Goal: Task Accomplishment & Management: Complete application form

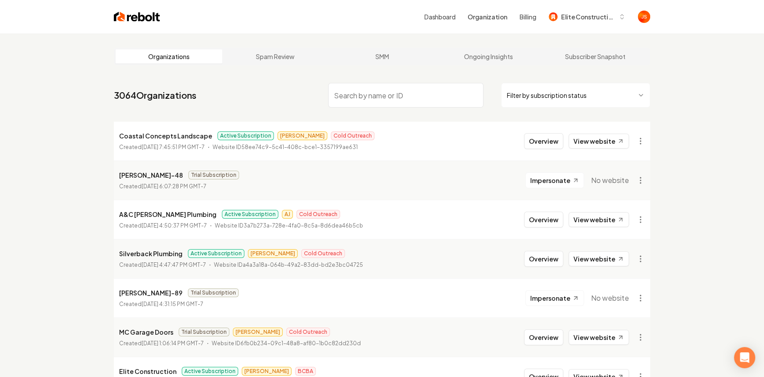
click at [544, 100] on html "Dashboard Organization Billing Elite Construction Organizations Spam Review SMM…" at bounding box center [382, 188] width 764 height 377
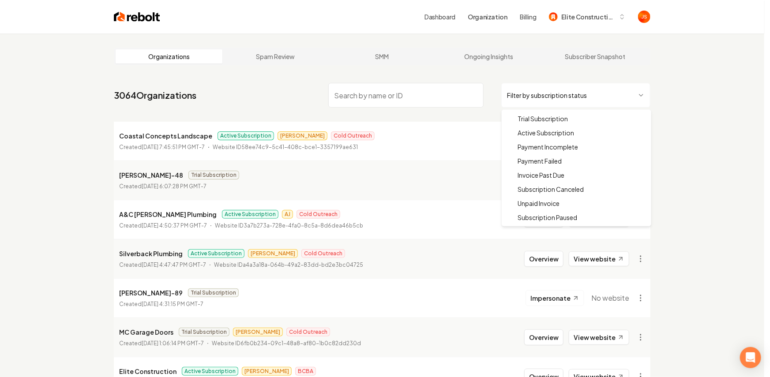
drag, startPoint x: 526, startPoint y: 132, endPoint x: 428, endPoint y: 98, distance: 104.1
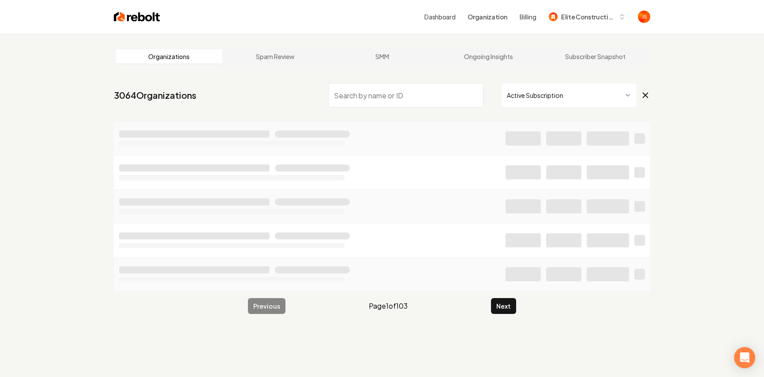
click at [422, 98] on input "search" at bounding box center [405, 95] width 155 height 25
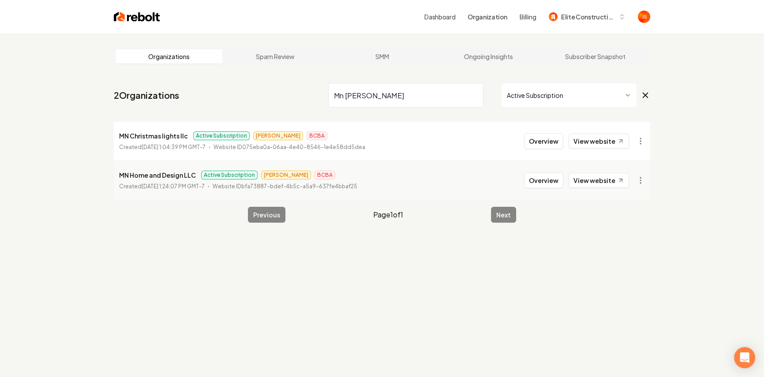
click at [594, 130] on li "MN Christmas lights llc Active Subscription James BCBA Created August 29, 2025,…" at bounding box center [382, 141] width 537 height 39
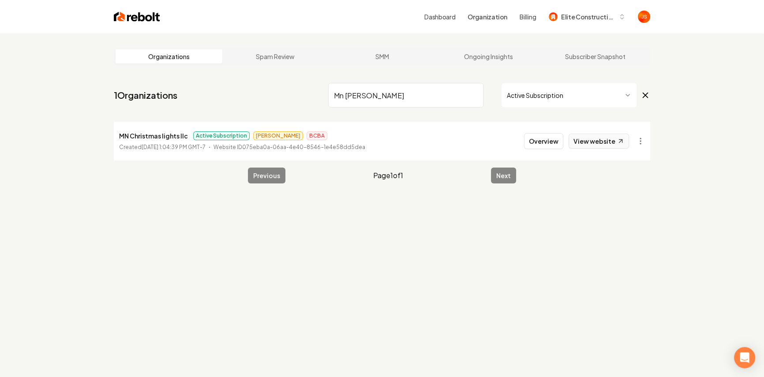
click at [592, 138] on link "View website" at bounding box center [599, 141] width 60 height 15
click at [420, 97] on input "Mn chris" at bounding box center [405, 95] width 155 height 25
drag, startPoint x: 420, startPoint y: 97, endPoint x: 315, endPoint y: 95, distance: 104.1
click at [315, 95] on nav "1 Organizations Mn chris Active Subscription" at bounding box center [382, 98] width 537 height 39
type input "="
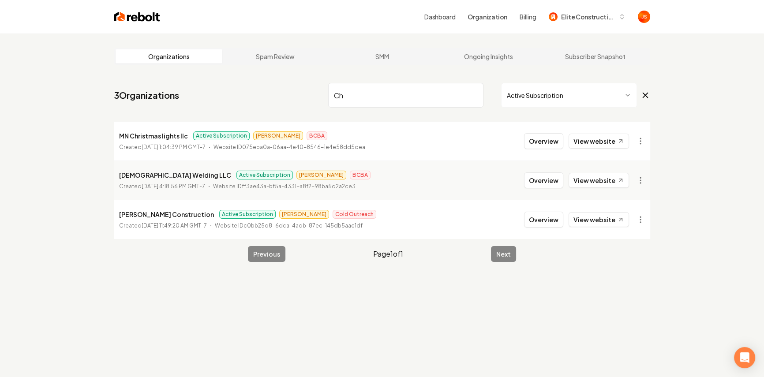
type input "C"
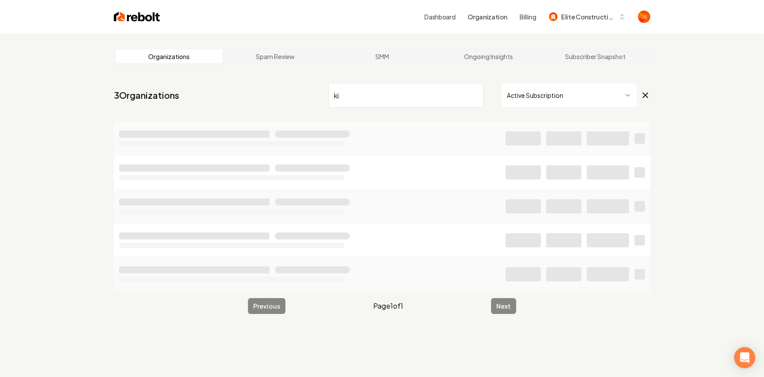
type input "k"
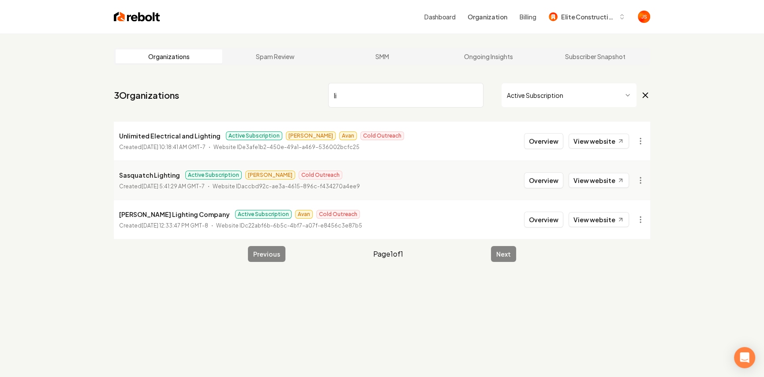
type input "l"
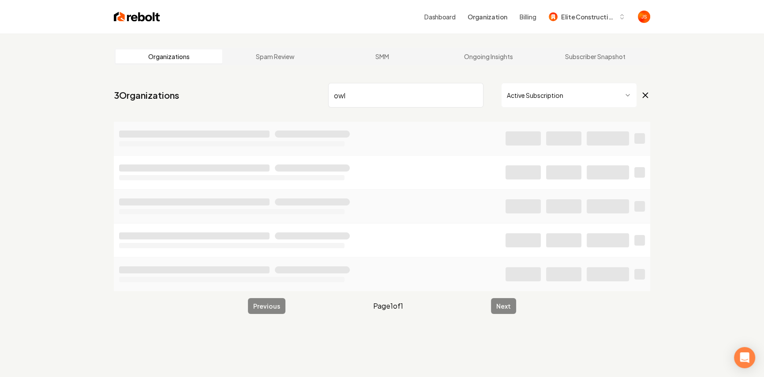
type input "owl"
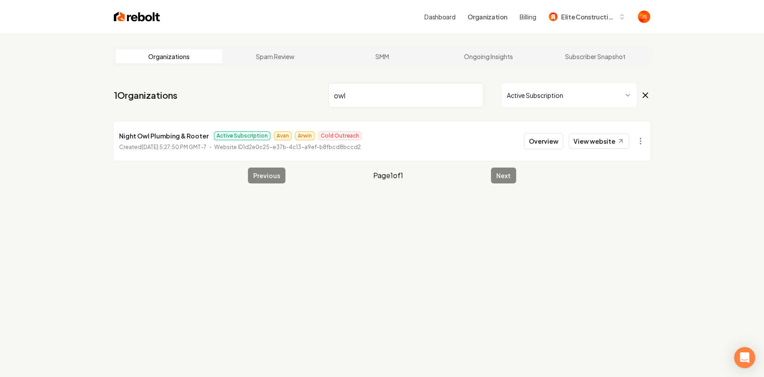
drag, startPoint x: 350, startPoint y: 88, endPoint x: 330, endPoint y: 90, distance: 20.8
click at [330, 90] on input "owl" at bounding box center [405, 95] width 155 height 25
click at [341, 91] on input "owl" at bounding box center [405, 95] width 155 height 25
click at [342, 91] on input "owl" at bounding box center [405, 95] width 155 height 25
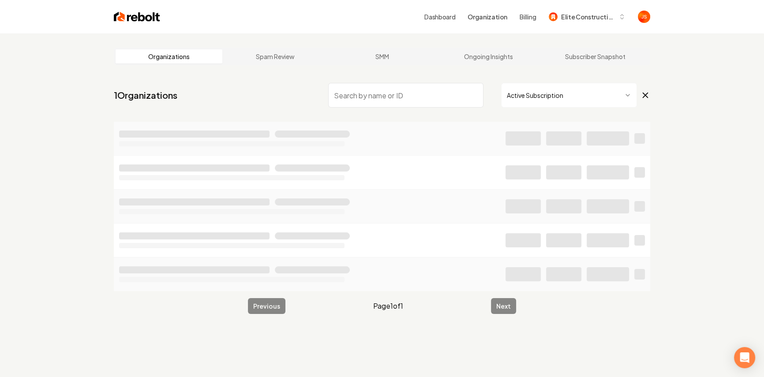
type input "m"
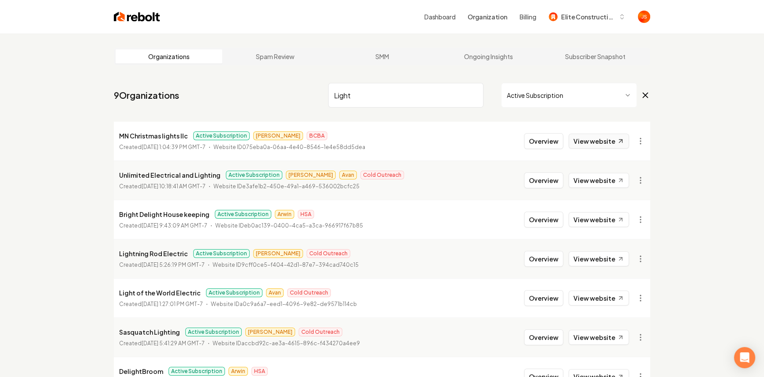
type input "Light"
click at [593, 138] on link "View website" at bounding box center [599, 141] width 60 height 15
click at [606, 289] on li "Light of the World Electric Active Subscription Avan Cold Outreach Created May …" at bounding box center [382, 297] width 537 height 39
click at [605, 294] on link "View website" at bounding box center [599, 298] width 60 height 15
click at [555, 140] on button "Overview" at bounding box center [543, 141] width 39 height 16
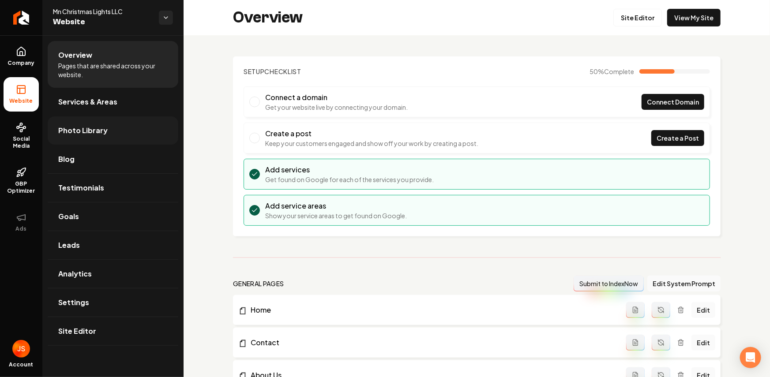
click at [66, 124] on link "Photo Library" at bounding box center [113, 130] width 131 height 28
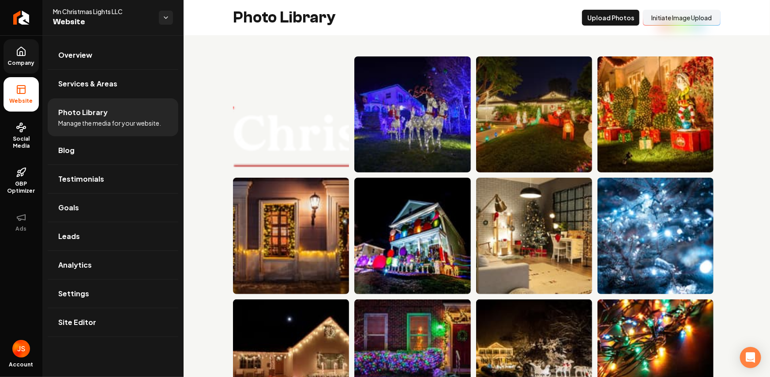
click at [36, 49] on link "Company" at bounding box center [21, 56] width 35 height 34
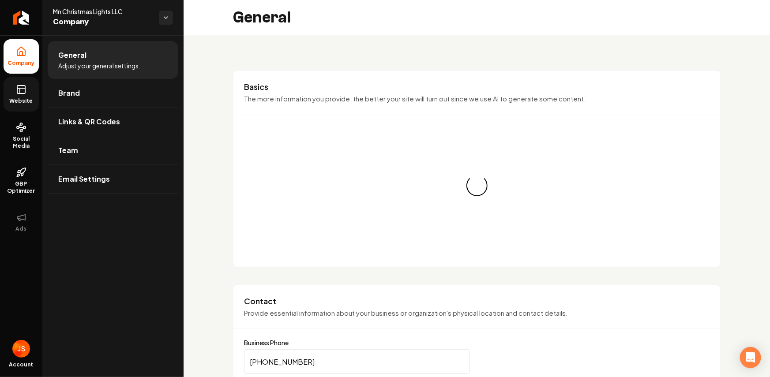
click at [19, 77] on link "Website" at bounding box center [21, 94] width 35 height 34
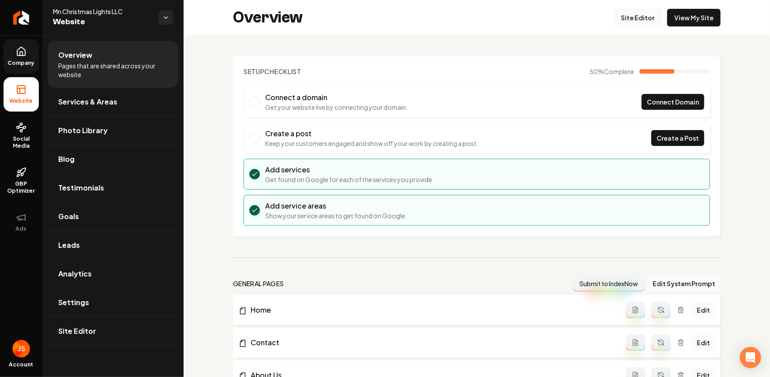
click at [627, 18] on link "Site Editor" at bounding box center [637, 18] width 49 height 18
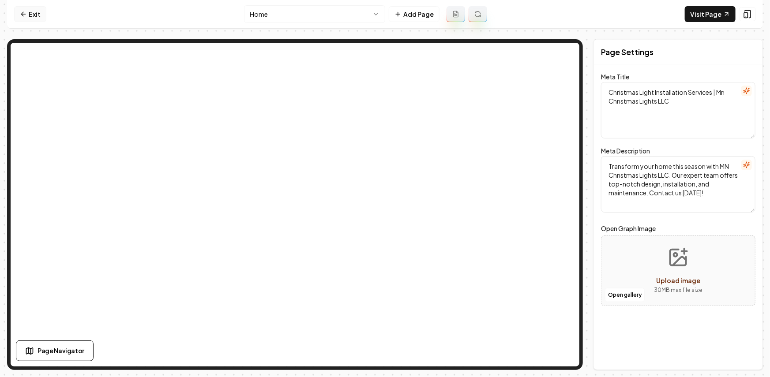
click at [27, 12] on link "Exit" at bounding box center [30, 14] width 32 height 16
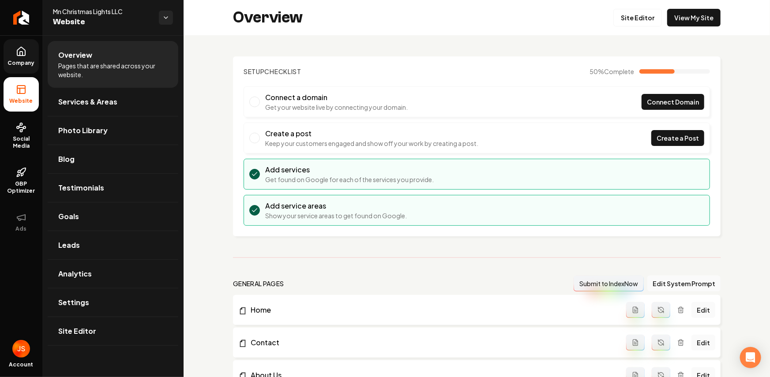
click at [25, 48] on icon at bounding box center [21, 51] width 11 height 11
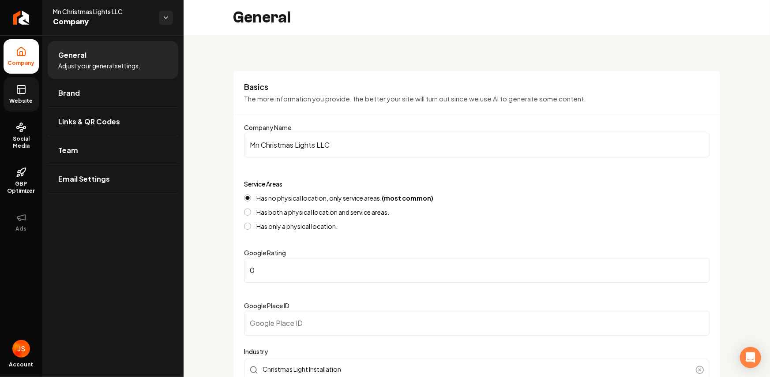
click at [24, 90] on icon at bounding box center [21, 89] width 11 height 11
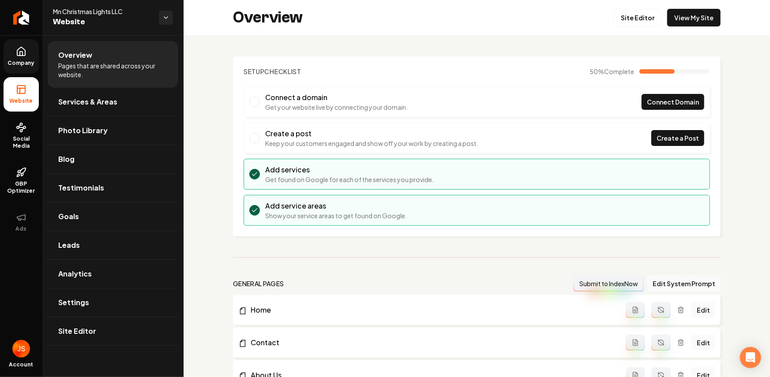
click at [24, 68] on link "Company" at bounding box center [21, 56] width 35 height 34
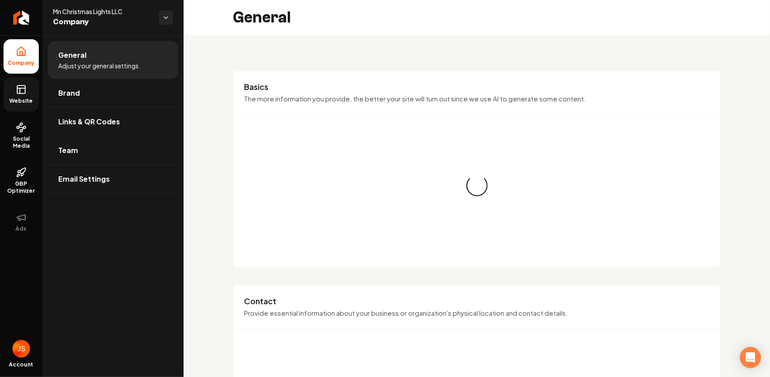
click at [21, 81] on link "Website" at bounding box center [21, 94] width 35 height 34
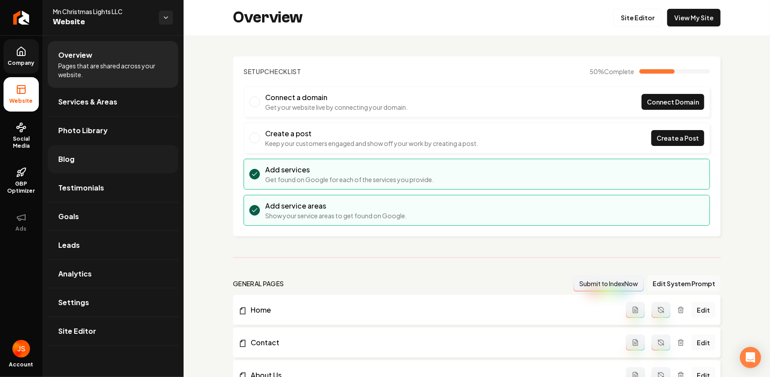
click at [79, 151] on link "Blog" at bounding box center [113, 159] width 131 height 28
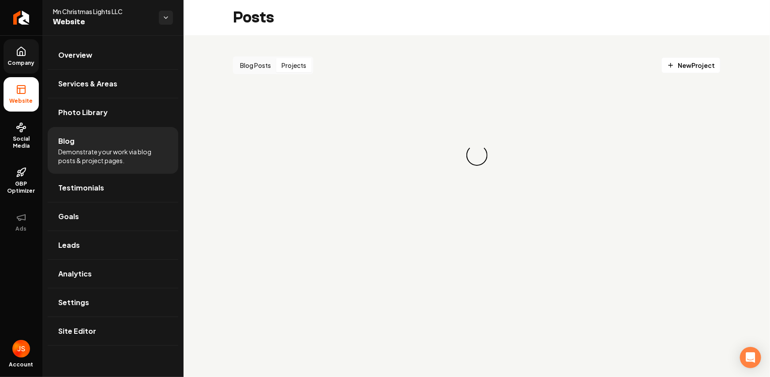
click at [294, 66] on button "Projects" at bounding box center [293, 65] width 35 height 14
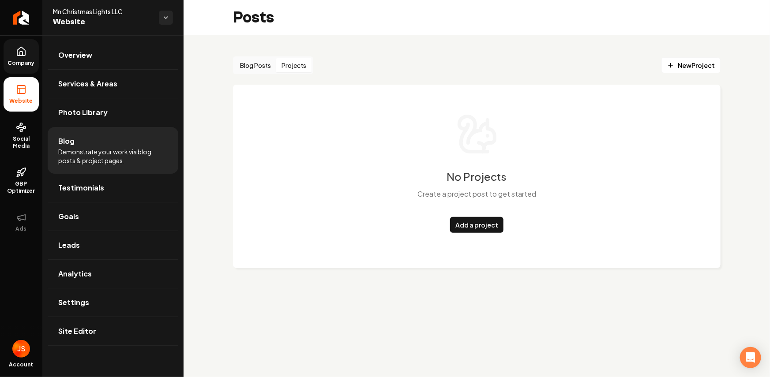
click at [447, 123] on div "No Projects Create a project post to get started Add a project" at bounding box center [477, 173] width 452 height 120
click at [452, 105] on div "No Projects Create a project post to get started Add a project" at bounding box center [477, 177] width 488 height 184
click at [469, 223] on link "Add a project" at bounding box center [476, 225] width 53 height 16
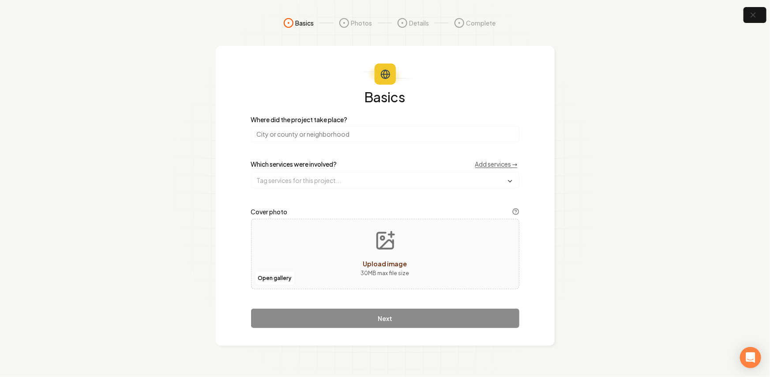
click at [352, 137] on input "search" at bounding box center [385, 134] width 268 height 16
click at [368, 131] on input "search" at bounding box center [385, 134] width 268 height 16
click at [358, 135] on input "search" at bounding box center [385, 134] width 268 height 16
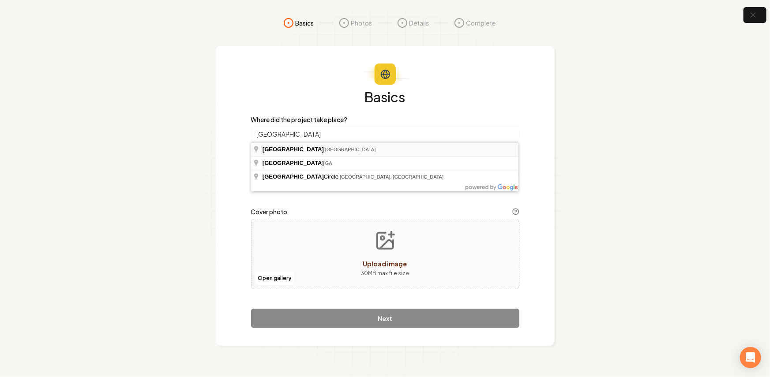
type input "Dallas, TX"
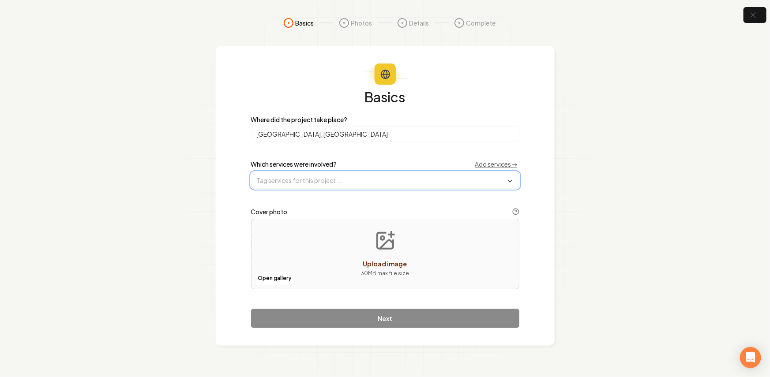
click at [310, 184] on input "text" at bounding box center [385, 181] width 267 height 16
click at [306, 201] on span "Seasonal Christmas Lights" at bounding box center [300, 198] width 87 height 9
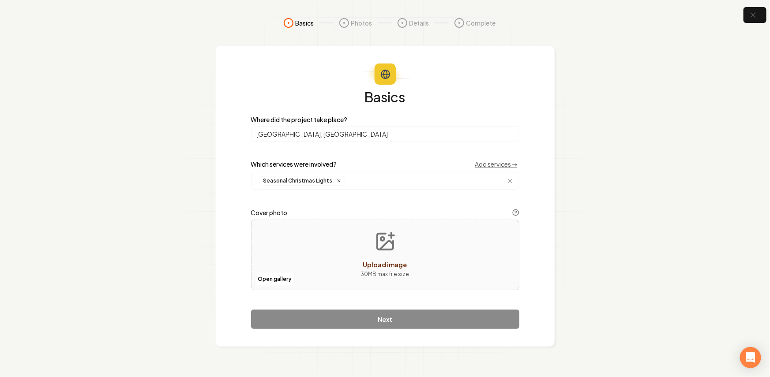
click at [180, 176] on section "Basics Photos Details Complete Basics Where did the project take place? Dallas,…" at bounding box center [385, 188] width 770 height 377
click at [744, 19] on button "button" at bounding box center [755, 15] width 29 height 20
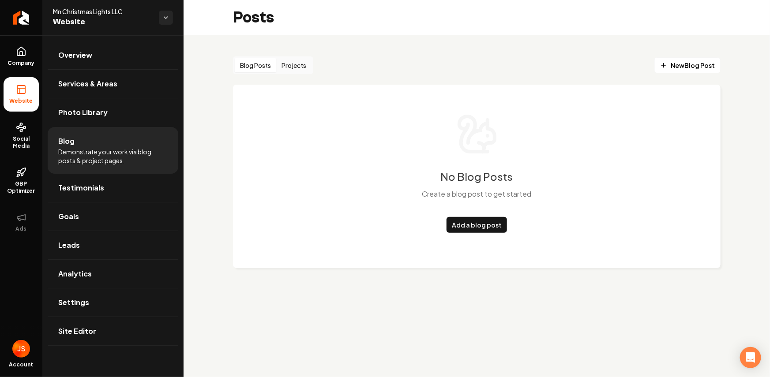
click at [293, 64] on button "Projects" at bounding box center [293, 65] width 35 height 14
click at [244, 66] on button "Blog Posts" at bounding box center [255, 65] width 41 height 14
click at [276, 64] on button "Blog Posts" at bounding box center [255, 65] width 41 height 14
click at [256, 70] on button "Blog Posts" at bounding box center [255, 65] width 41 height 14
click at [282, 62] on button "Projects" at bounding box center [293, 65] width 35 height 14
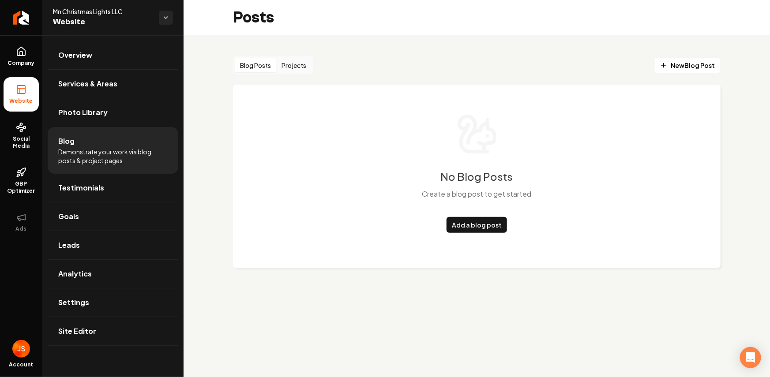
drag, startPoint x: 266, startPoint y: 67, endPoint x: 440, endPoint y: 0, distance: 186.3
click at [267, 67] on button "Blog Posts" at bounding box center [255, 65] width 41 height 14
click at [19, 11] on link "Return to dashboard" at bounding box center [21, 17] width 42 height 35
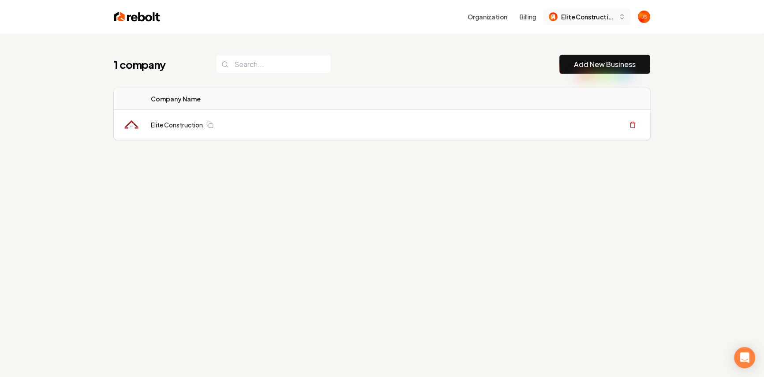
click at [595, 13] on span "Elite Construction" at bounding box center [588, 16] width 54 height 9
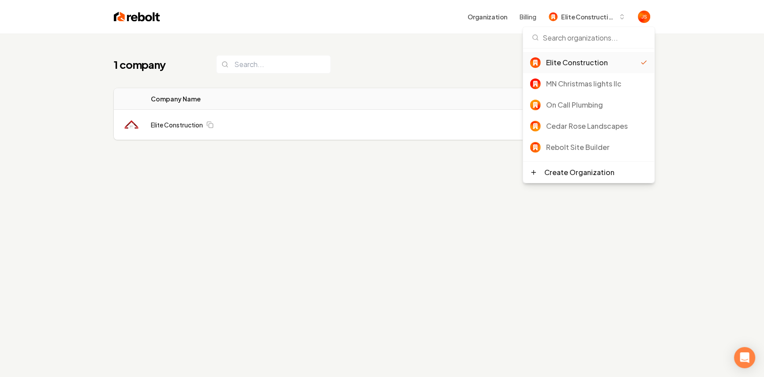
click at [406, 62] on div "1 company Add New Business" at bounding box center [382, 64] width 537 height 19
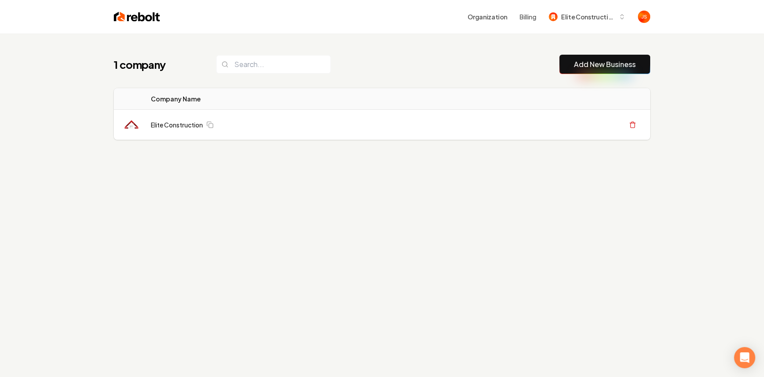
click at [585, 3] on div "Organization Billing Elite Construction" at bounding box center [382, 17] width 565 height 34
click at [414, 45] on div "1 company Add New Business Logo Company Name Actions Elite Construction Create …" at bounding box center [382, 115] width 565 height 163
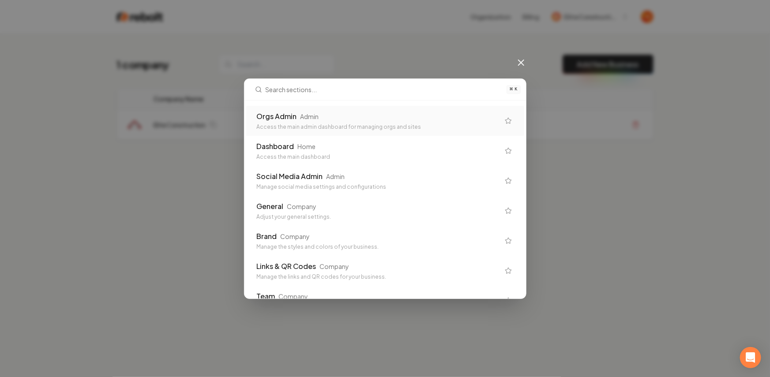
click at [289, 124] on div "Access the main admin dashboard for managing orgs and sites" at bounding box center [378, 127] width 243 height 7
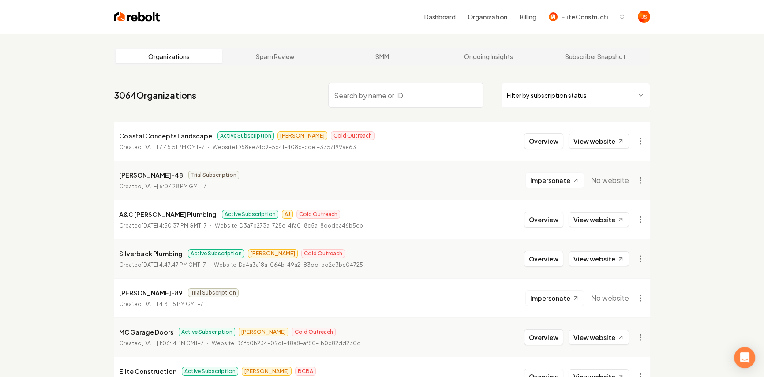
paste input "Two Brothers"
type input "Two Brothers"
click at [560, 99] on html "Dashboard Organization Billing Elite Construction Organizations Spam Review SMM…" at bounding box center [382, 188] width 764 height 377
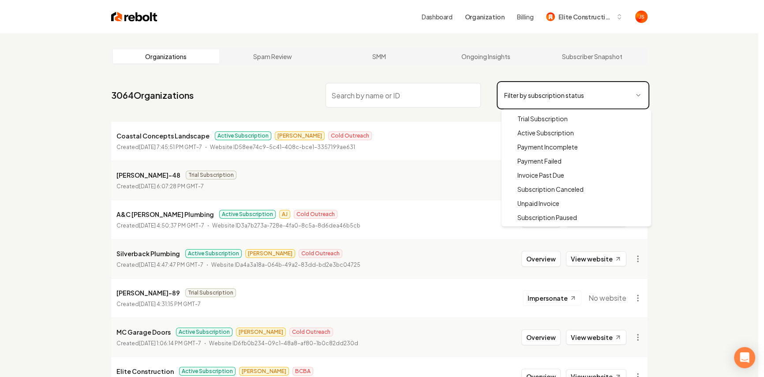
click at [571, 64] on html "Dashboard Organization Billing Elite Construction Organizations Spam Review SMM…" at bounding box center [382, 188] width 764 height 377
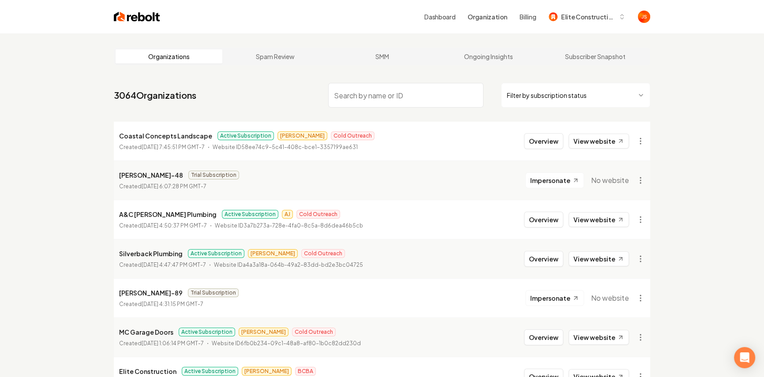
drag, startPoint x: 432, startPoint y: 96, endPoint x: 556, endPoint y: 91, distance: 124.1
click at [432, 96] on input "search" at bounding box center [405, 95] width 155 height 25
click at [559, 93] on html "Dashboard Organization Billing Elite Construction Organizations Spam Review SMM…" at bounding box center [385, 188] width 770 height 377
click at [590, 64] on html "Dashboard Organization Billing Elite Construction Organizations Spam Review SMM…" at bounding box center [385, 188] width 770 height 377
click at [591, 20] on span "Elite Construction" at bounding box center [588, 16] width 54 height 9
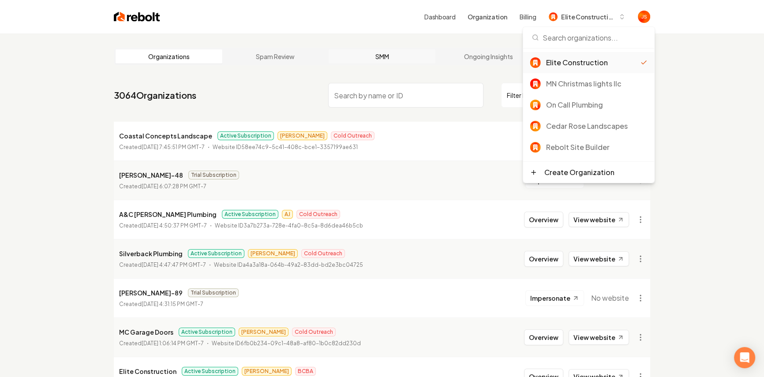
click at [385, 53] on link "SMM" at bounding box center [382, 56] width 107 height 14
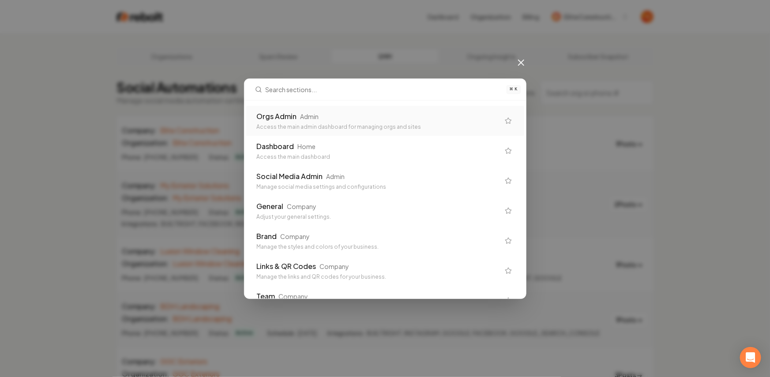
click at [212, 49] on div "⌘ K Orgs Admin Admin Access the main admin dashboard for managing orgs and site…" at bounding box center [385, 188] width 770 height 377
drag, startPoint x: 522, startPoint y: 60, endPoint x: 494, endPoint y: 60, distance: 27.8
click at [522, 60] on icon at bounding box center [521, 62] width 11 height 11
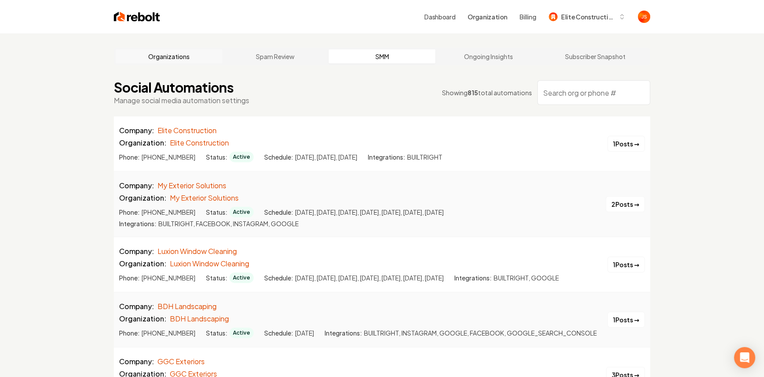
click at [180, 55] on link "Organizations" at bounding box center [169, 56] width 107 height 14
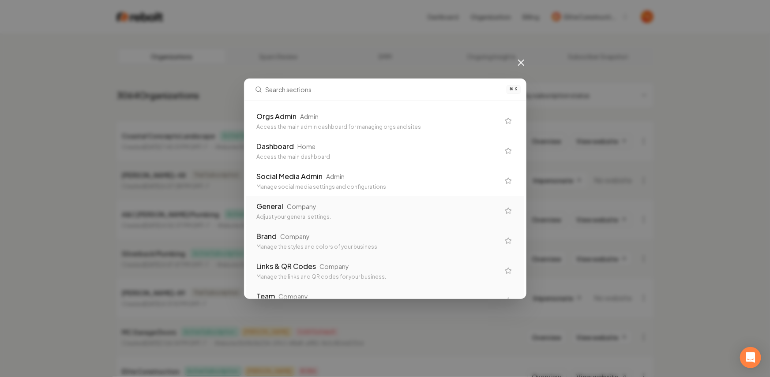
click at [283, 210] on div "General" at bounding box center [270, 206] width 27 height 11
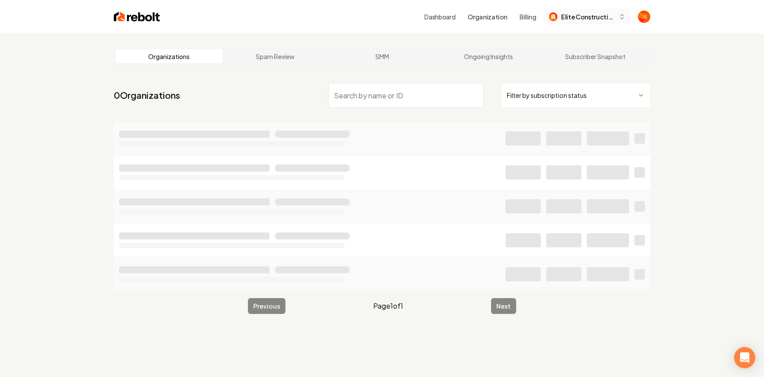
click at [581, 13] on span "Elite Construction" at bounding box center [588, 16] width 54 height 9
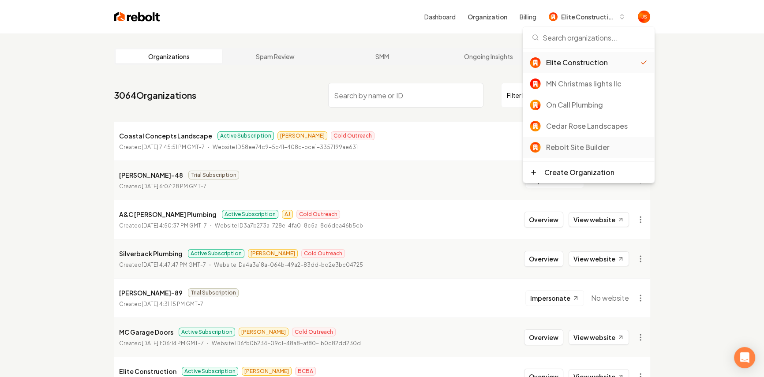
click at [571, 144] on div "Rebolt Site Builder" at bounding box center [596, 147] width 101 height 11
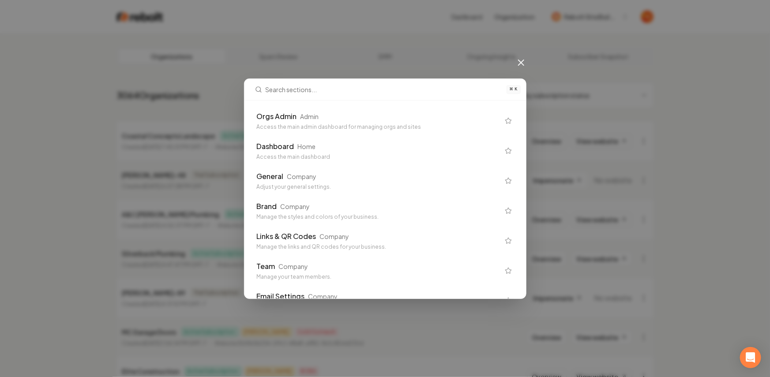
click at [337, 184] on div "Adjust your general settings." at bounding box center [378, 187] width 243 height 7
click at [325, 216] on div "Adjust your general settings." at bounding box center [378, 217] width 243 height 7
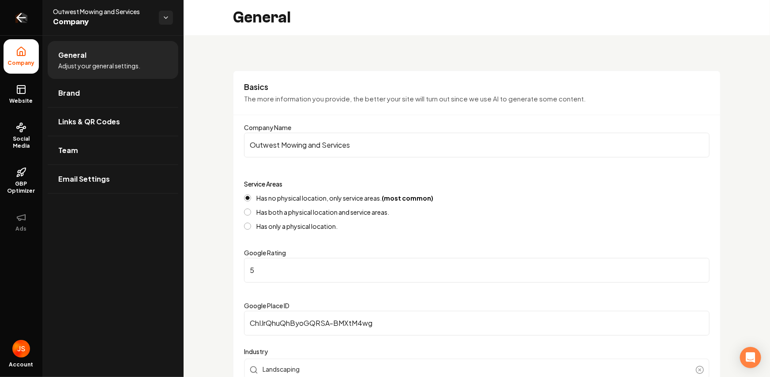
click at [35, 14] on link "Return to dashboard" at bounding box center [21, 17] width 42 height 35
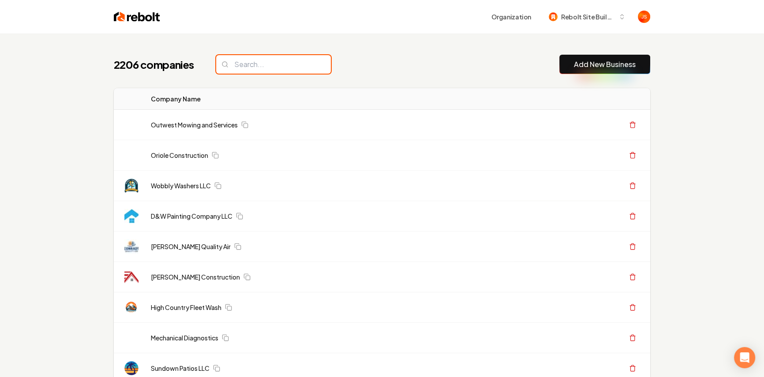
click at [267, 69] on input "search" at bounding box center [273, 64] width 115 height 19
paste input "Two Brothers"
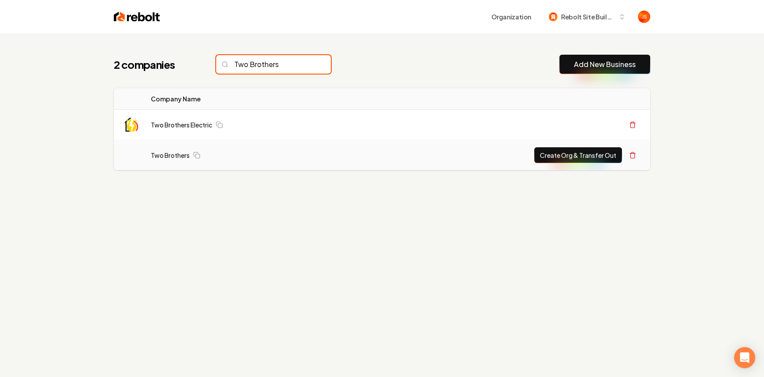
type input "Two Brothers"
click at [589, 157] on button "Create Org & Transfer Out" at bounding box center [578, 155] width 88 height 16
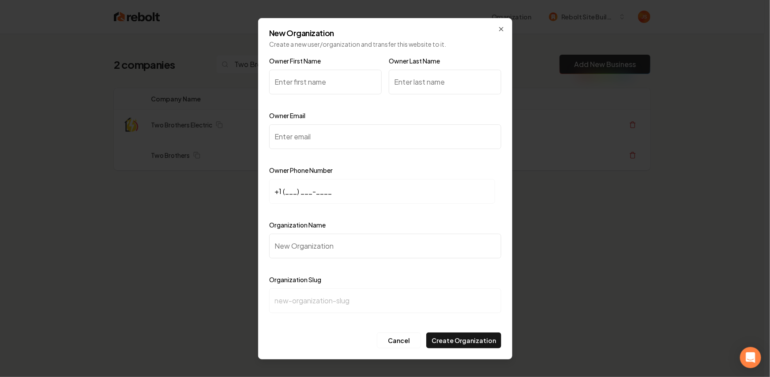
click at [328, 79] on input "Owner First Name" at bounding box center [325, 82] width 113 height 25
click at [335, 76] on input "Owner First Name" at bounding box center [325, 82] width 113 height 25
drag, startPoint x: 313, startPoint y: 118, endPoint x: 312, endPoint y: 90, distance: 28.3
click at [313, 118] on div "Owner Email" at bounding box center [385, 135] width 232 height 51
click at [313, 82] on input "Owner First Name" at bounding box center [325, 82] width 113 height 25
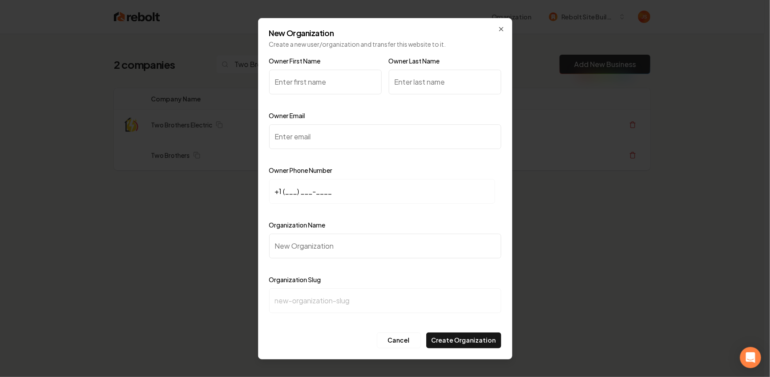
click at [288, 189] on input "+1 (___) ___-____" at bounding box center [382, 191] width 226 height 25
paste input "214) 400-7249"
type input "+1 (214) 400-7249"
click at [289, 242] on input "Organization Name" at bounding box center [385, 246] width 232 height 25
type input "T"
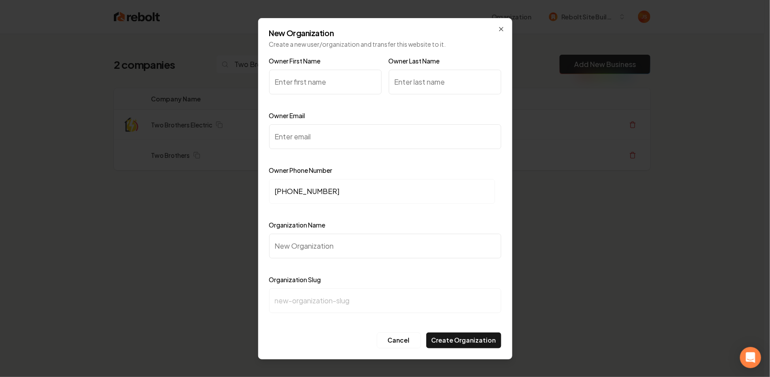
type input "t"
type input "Tw"
type input "tw"
type input "Two"
type input "two"
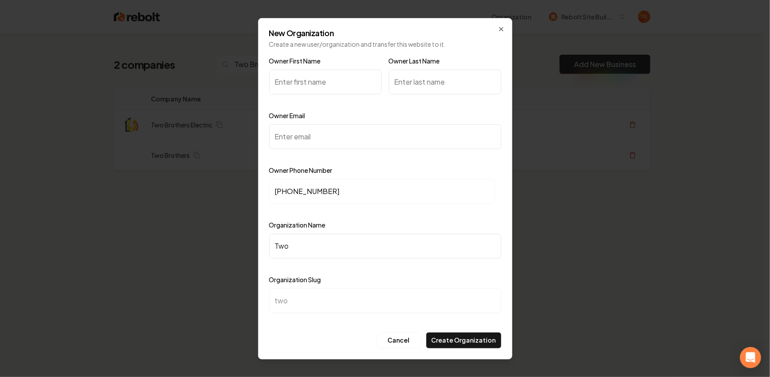
type input "Two B"
type input "two-b"
type input "Two Br"
type input "two-br"
type input "Two Bro"
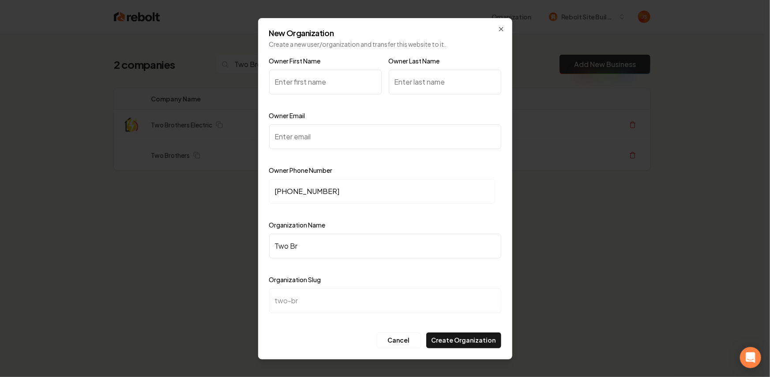
type input "two-bro"
type input "Two Brot"
type input "two-brot"
type input "Two Broth"
type input "two-broth"
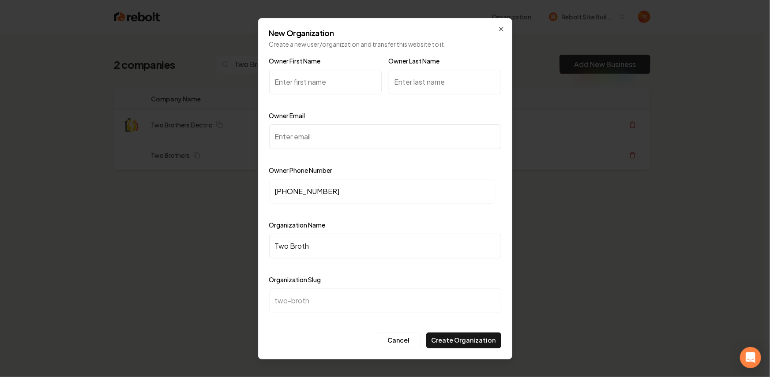
type input "Two Brothe"
type input "two-brothe"
type input "Two Brother"
type input "two-brother"
type input "Two Brothers"
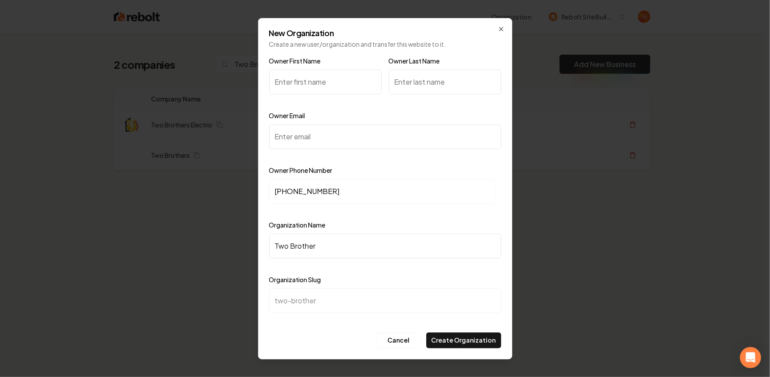
type input "two-brothers"
type input "Two Brothers"
click at [312, 139] on input "Owner Email" at bounding box center [385, 136] width 232 height 25
paste input "[PERSON_NAME][DOMAIN_NAME][EMAIL_ADDRESS][DOMAIN_NAME]"
type input "[PERSON_NAME][DOMAIN_NAME][EMAIL_ADDRESS][DOMAIN_NAME]"
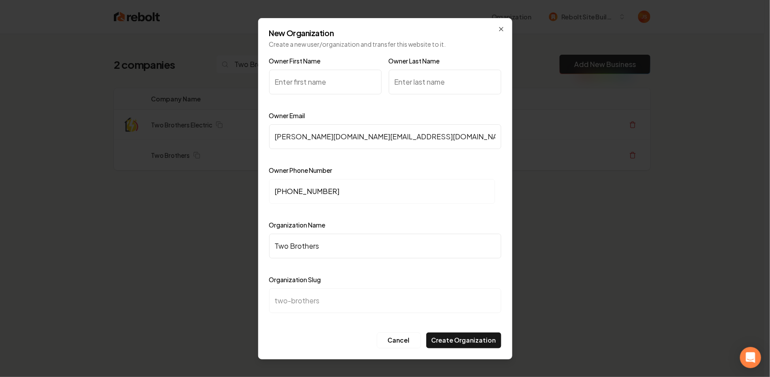
click at [287, 73] on input "Owner First Name" at bounding box center [325, 82] width 113 height 25
type input "Nathan"
click at [440, 84] on input "Owner Last Name" at bounding box center [445, 82] width 113 height 25
type input "a"
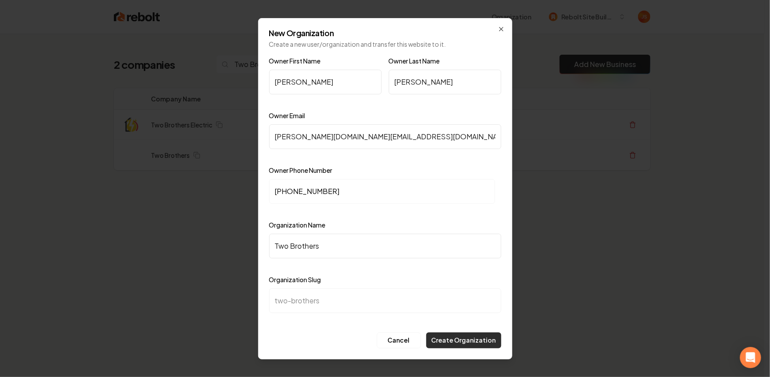
type input "Jackson"
click at [461, 342] on button "Create Organization" at bounding box center [463, 341] width 75 height 16
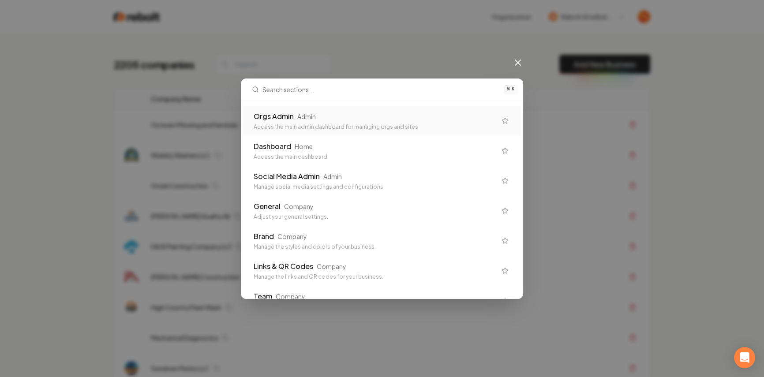
click at [350, 114] on div "Orgs Admin Admin" at bounding box center [375, 116] width 243 height 11
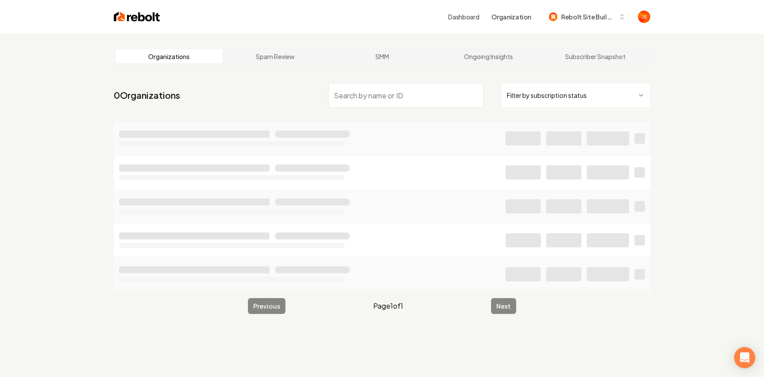
click at [641, 139] on div at bounding box center [640, 138] width 11 height 11
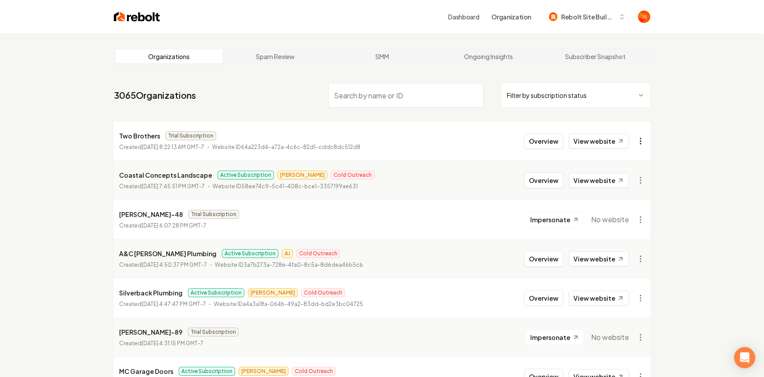
click at [639, 137] on html "Dashboard Organization Rebolt Site Builder Organizations Spam Review SMM Ongoin…" at bounding box center [382, 188] width 764 height 377
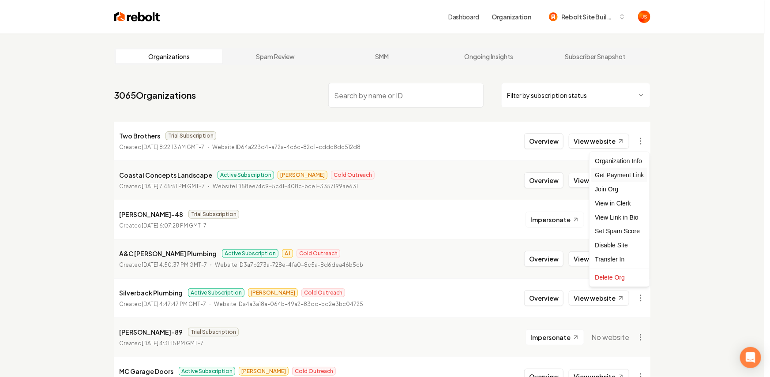
click at [616, 178] on div "Get Payment Link" at bounding box center [619, 175] width 56 height 14
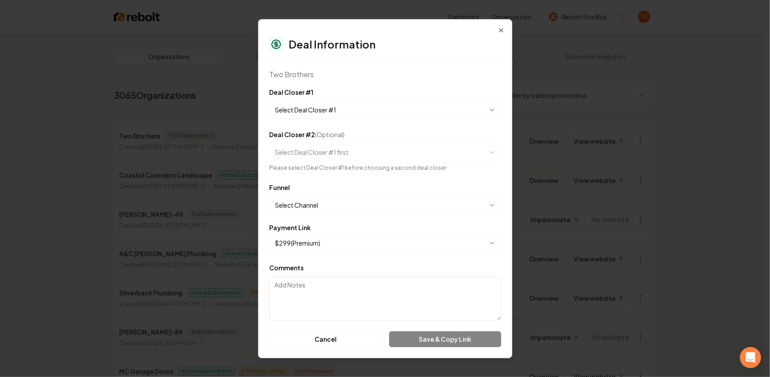
click at [357, 107] on body "Dashboard Organization Rebolt Site Builder Organizations Spam Review SMM Ongoin…" at bounding box center [382, 188] width 764 height 377
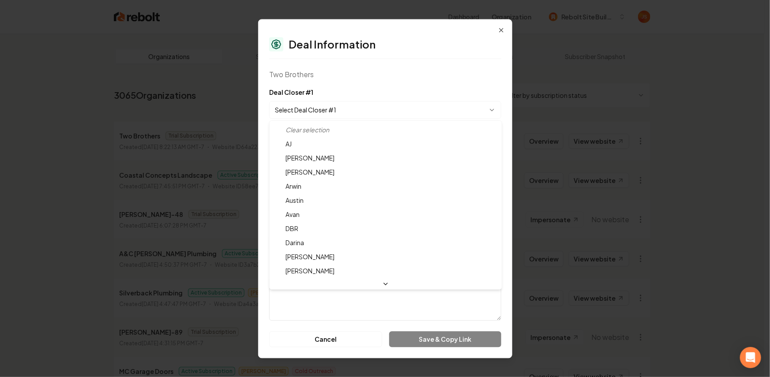
select select "**********"
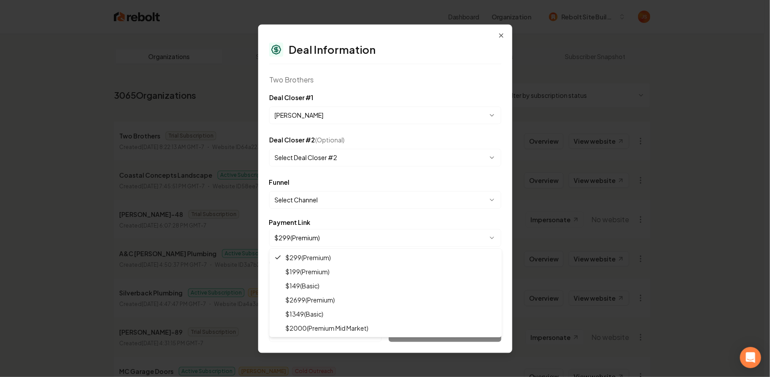
click at [338, 231] on body "Dashboard Organization Rebolt Site Builder Organizations Spam Review SMM Ongoin…" at bounding box center [382, 188] width 764 height 377
select select "**********"
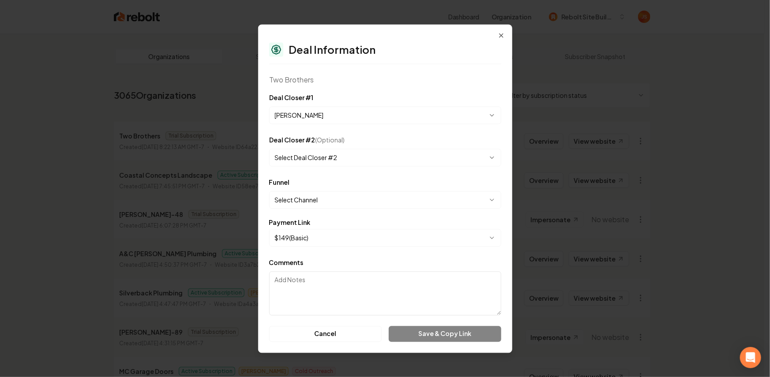
click at [372, 287] on textarea "Comments" at bounding box center [385, 293] width 232 height 44
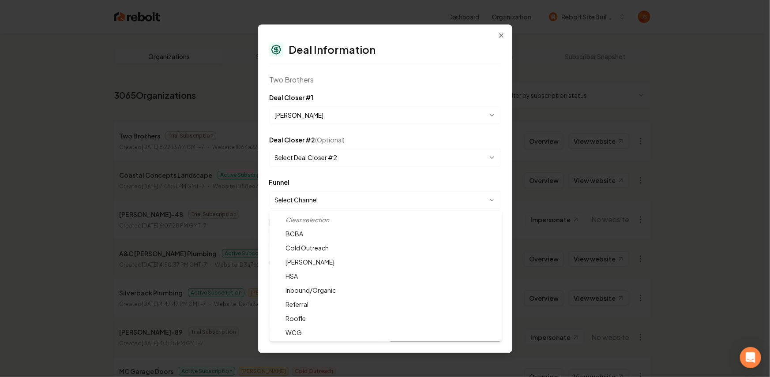
click at [331, 205] on body "Dashboard Organization Rebolt Site Builder Organizations Spam Review SMM Ongoin…" at bounding box center [382, 188] width 764 height 377
select select "**********"
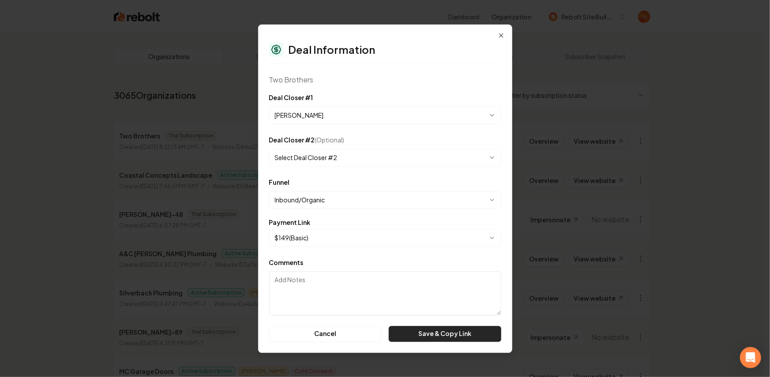
click at [431, 334] on button "Save & Copy Link" at bounding box center [445, 334] width 112 height 16
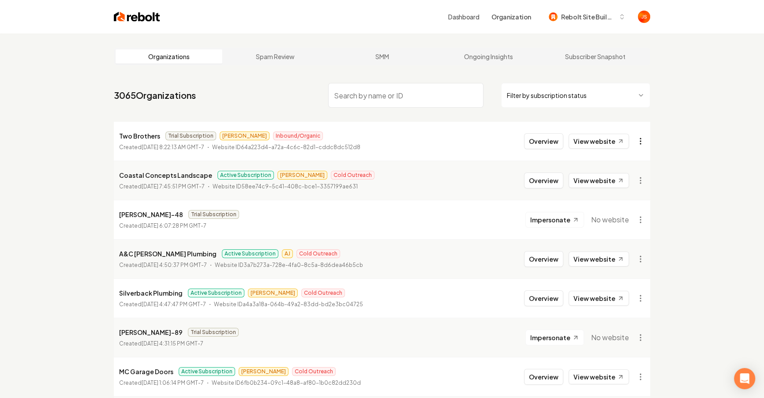
drag, startPoint x: 693, startPoint y: 117, endPoint x: 648, endPoint y: 145, distance: 53.1
drag, startPoint x: 543, startPoint y: 144, endPoint x: 538, endPoint y: 145, distance: 4.9
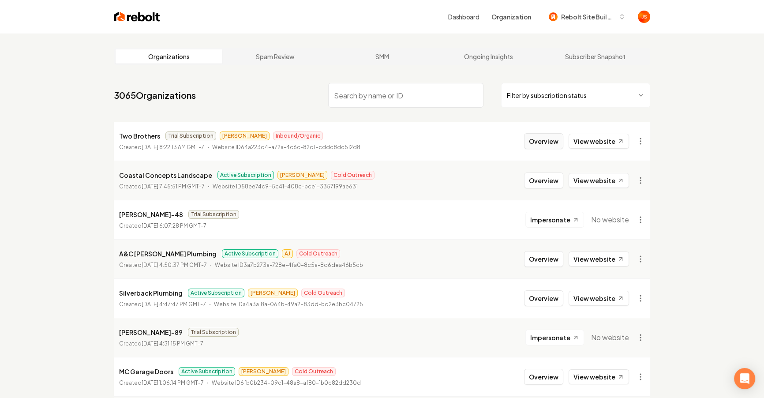
click at [543, 144] on button "Overview" at bounding box center [543, 141] width 39 height 16
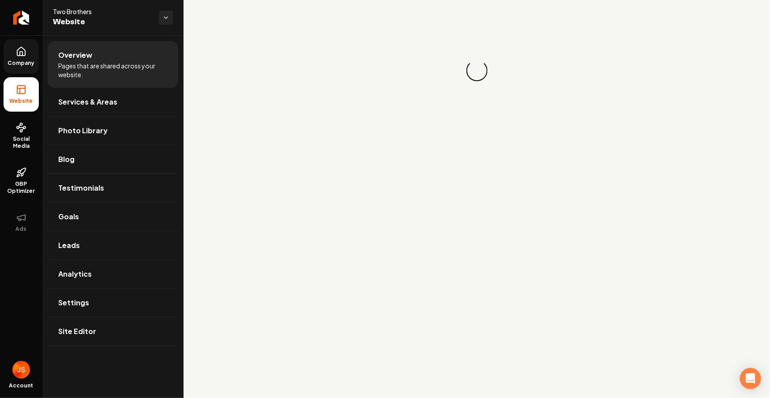
click at [23, 47] on icon at bounding box center [21, 51] width 11 height 11
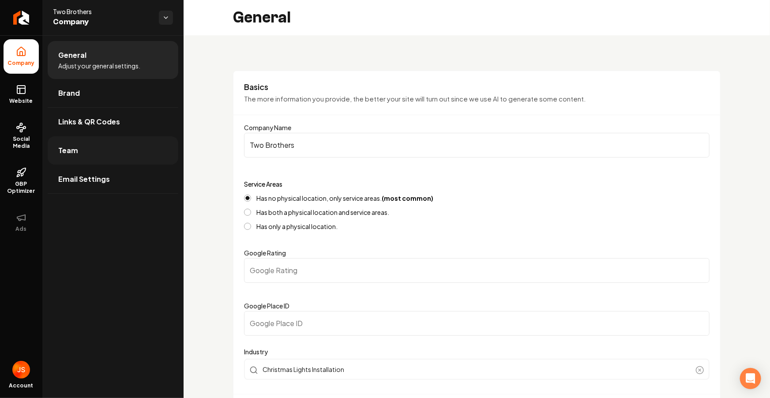
click at [72, 143] on link "Team" at bounding box center [113, 150] width 131 height 28
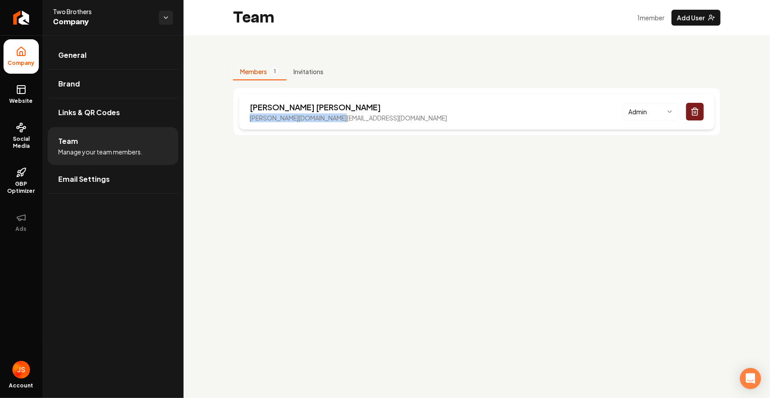
drag, startPoint x: 364, startPoint y: 116, endPoint x: 248, endPoint y: 120, distance: 116.1
click at [248, 120] on div "Nathan Jackson broz.investments@gmail.com Admin" at bounding box center [477, 112] width 476 height 36
click at [252, 118] on div "Nathan Jackson broz.investments@gmail.com Admin" at bounding box center [477, 112] width 476 height 36
drag, startPoint x: 247, startPoint y: 118, endPoint x: 258, endPoint y: 120, distance: 11.1
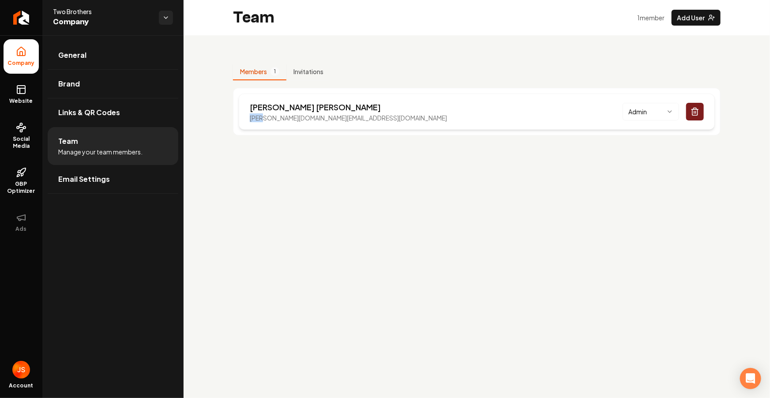
click at [255, 118] on div "Nathan Jackson broz.investments@gmail.com Admin" at bounding box center [477, 112] width 476 height 36
click at [283, 120] on p "broz.investments@gmail.com" at bounding box center [348, 117] width 197 height 9
click at [334, 116] on p "broz.investments@gmail.com" at bounding box center [348, 117] width 197 height 9
drag, startPoint x: 340, startPoint y: 116, endPoint x: 237, endPoint y: 116, distance: 102.8
click at [237, 116] on div "Nathan Jackson broz.investments@gmail.com Admin" at bounding box center [477, 112] width 488 height 48
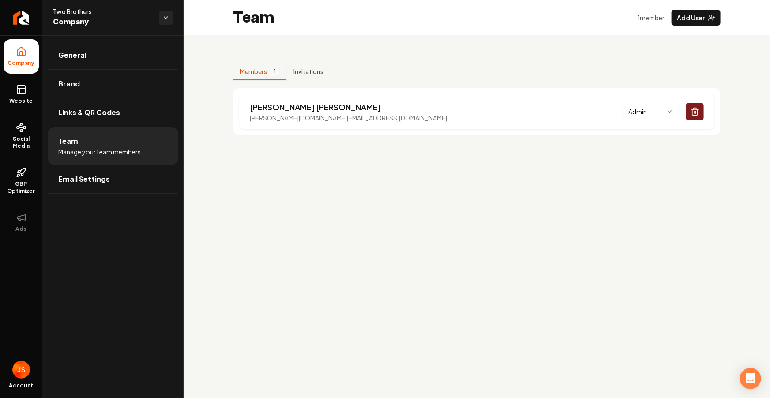
drag, startPoint x: 271, startPoint y: 124, endPoint x: 277, endPoint y: 132, distance: 9.5
click at [271, 124] on div "Nathan Jackson broz.investments@gmail.com Admin" at bounding box center [477, 112] width 476 height 36
click at [294, 154] on div "Members 1 Invitations Nathan Jackson broz.investments@gmail.com Admin" at bounding box center [477, 95] width 586 height 121
click at [303, 118] on p "broz.investments@gmail.com" at bounding box center [348, 117] width 197 height 9
drag, startPoint x: 363, startPoint y: 124, endPoint x: 246, endPoint y: 120, distance: 117.4
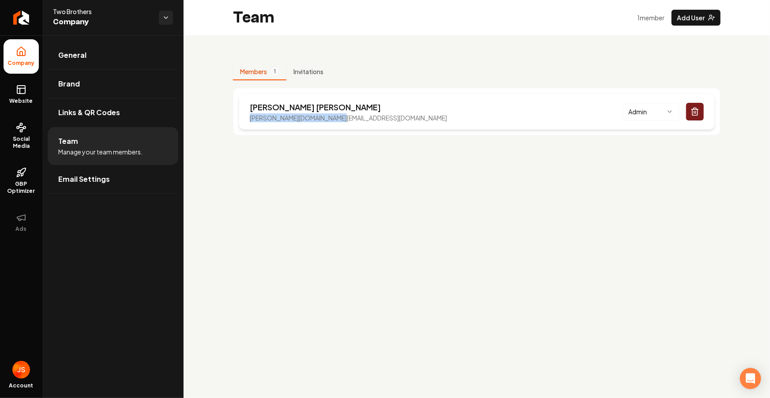
click at [246, 120] on div "Nathan Jackson broz.investments@gmail.com Admin" at bounding box center [477, 112] width 476 height 36
copy p "broz.investments@gmail.com"
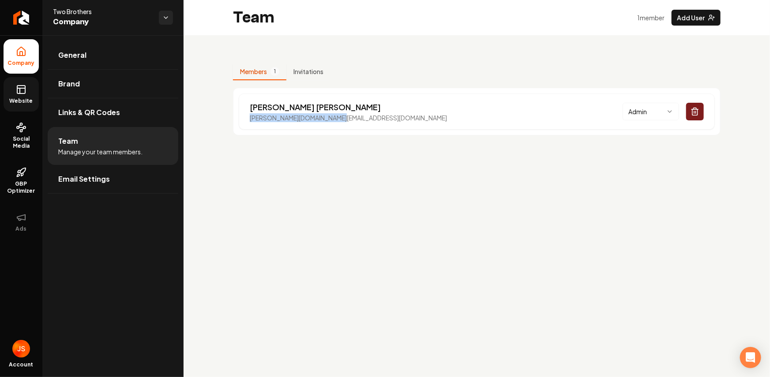
click at [20, 92] on icon at bounding box center [20, 90] width 0 height 5
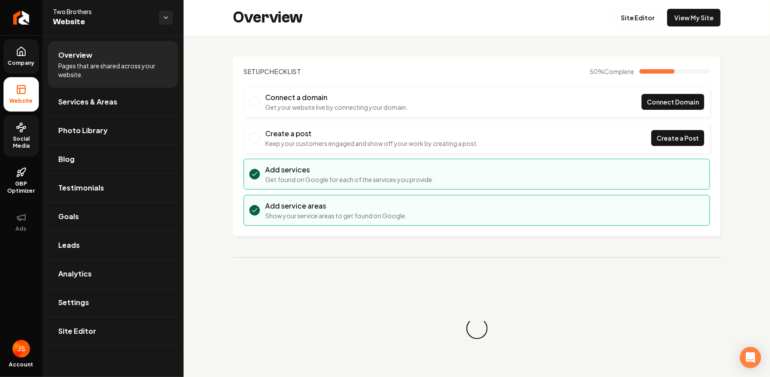
click at [20, 134] on link "Social Media" at bounding box center [21, 135] width 35 height 41
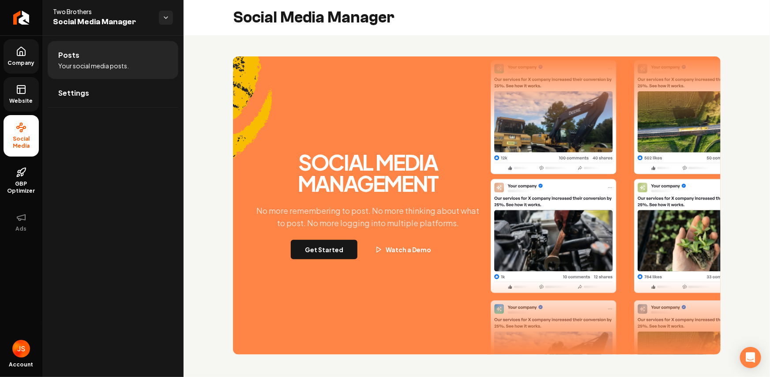
click at [28, 95] on link "Website" at bounding box center [21, 94] width 35 height 34
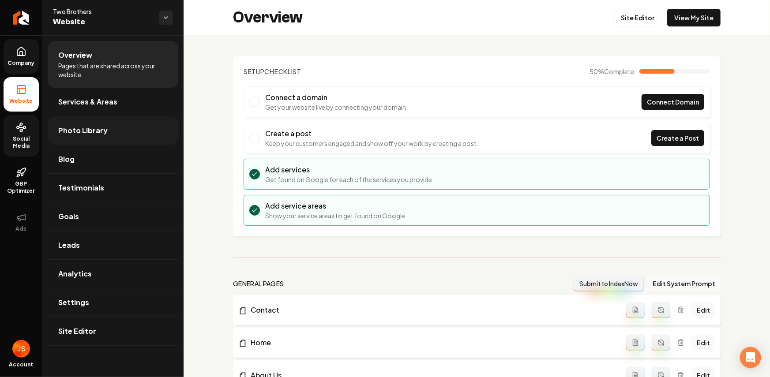
click at [94, 133] on span "Photo Library" at bounding box center [82, 130] width 49 height 11
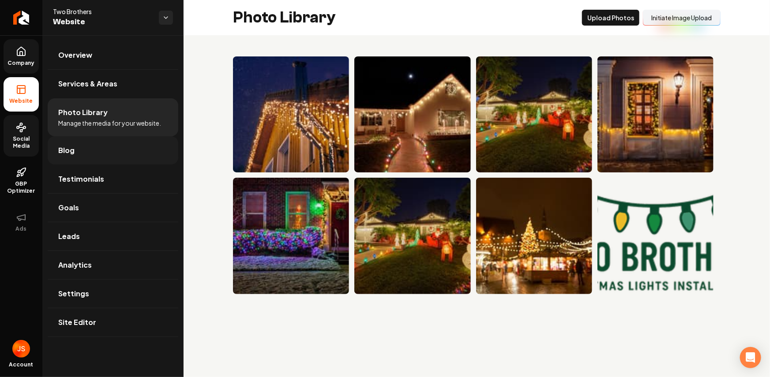
click at [61, 161] on link "Blog" at bounding box center [113, 150] width 131 height 28
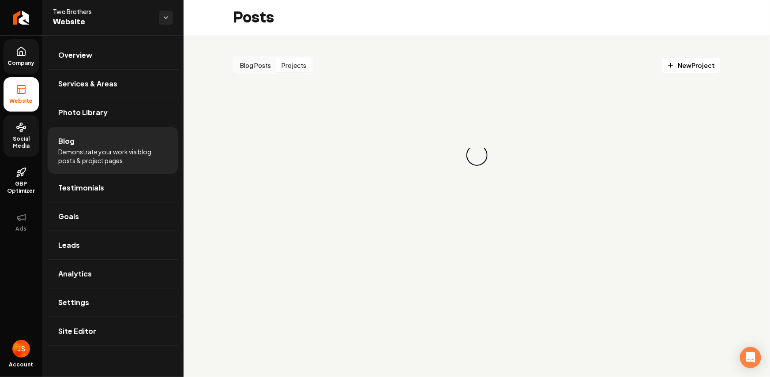
click at [287, 67] on button "Projects" at bounding box center [293, 65] width 35 height 14
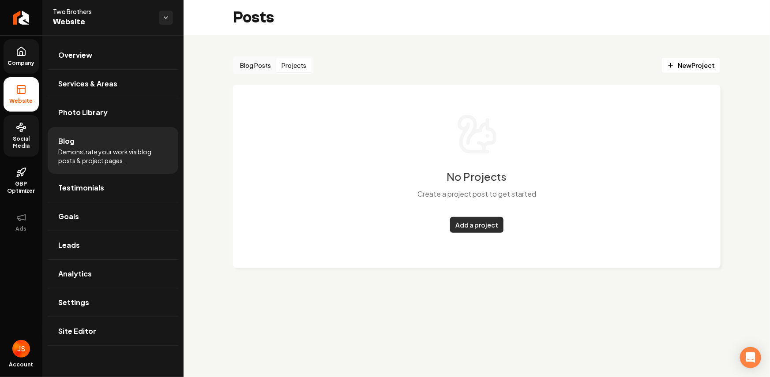
click at [465, 225] on link "Add a project" at bounding box center [476, 225] width 53 height 16
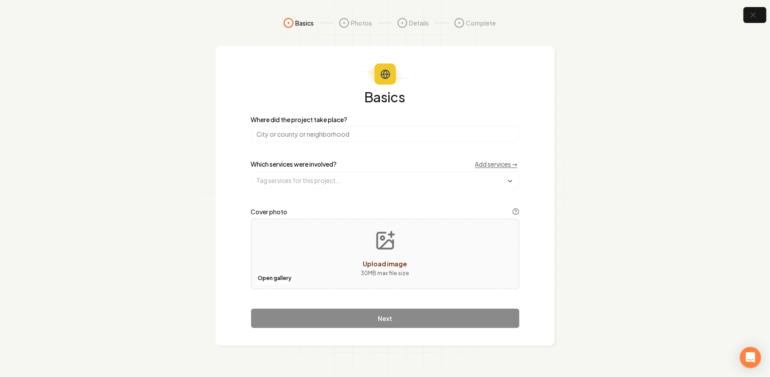
click at [297, 132] on input "search" at bounding box center [385, 134] width 268 height 16
click at [285, 187] on input "text" at bounding box center [385, 181] width 267 height 16
click at [304, 163] on label "Which services were involved?" at bounding box center [294, 164] width 86 height 6
click at [297, 182] on input "text" at bounding box center [385, 181] width 267 height 16
drag, startPoint x: 587, startPoint y: 95, endPoint x: 672, endPoint y: 41, distance: 100.5
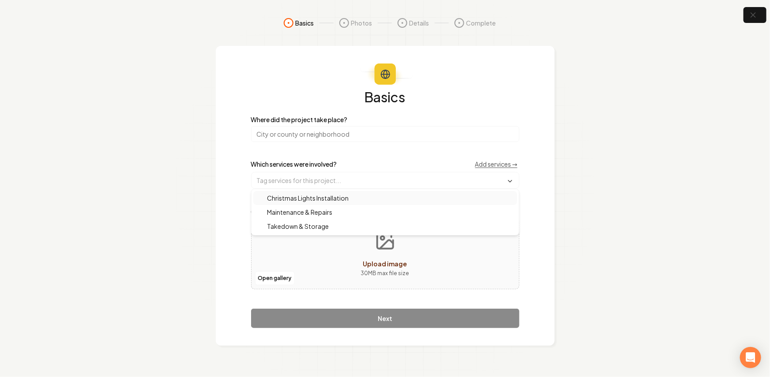
click at [588, 95] on section "Basics Photos Details Complete Basics Where did the project take place? Which s…" at bounding box center [385, 188] width 770 height 377
click at [740, 21] on section "Basics Photos Details Complete Basics Where did the project take place? Which s…" at bounding box center [385, 188] width 770 height 377
click at [747, 17] on button "button" at bounding box center [755, 15] width 29 height 20
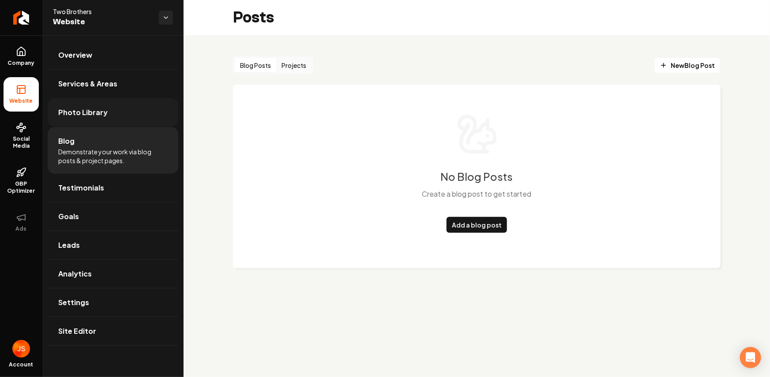
click at [90, 111] on span "Photo Library" at bounding box center [82, 112] width 49 height 11
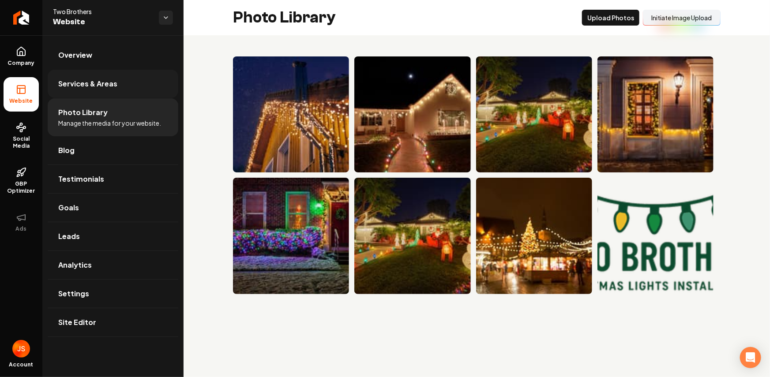
click at [106, 82] on span "Services & Areas" at bounding box center [87, 84] width 59 height 11
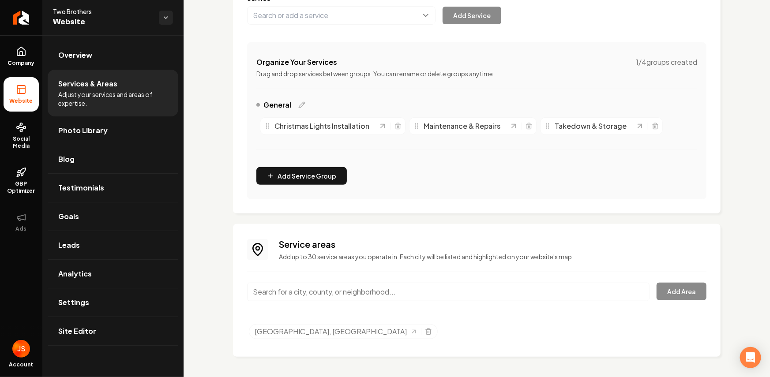
scroll to position [131, 0]
click at [93, 153] on link "Blog" at bounding box center [113, 159] width 131 height 28
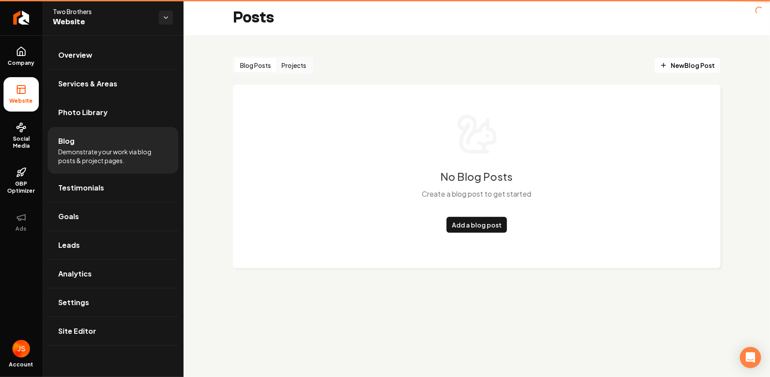
click at [96, 131] on li "Blog Demonstrate your work via blog posts & project pages." at bounding box center [113, 150] width 131 height 47
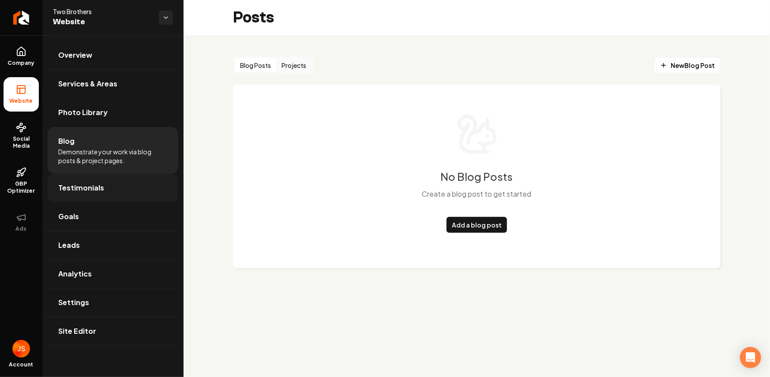
click at [95, 191] on span "Testimonials" at bounding box center [81, 188] width 46 height 11
click at [98, 186] on span "Testimonials" at bounding box center [81, 188] width 46 height 11
click at [89, 186] on span "Testimonials" at bounding box center [81, 188] width 46 height 11
click at [87, 187] on span "Testimonials" at bounding box center [81, 188] width 46 height 11
click at [85, 186] on span "Testimonials" at bounding box center [81, 188] width 46 height 11
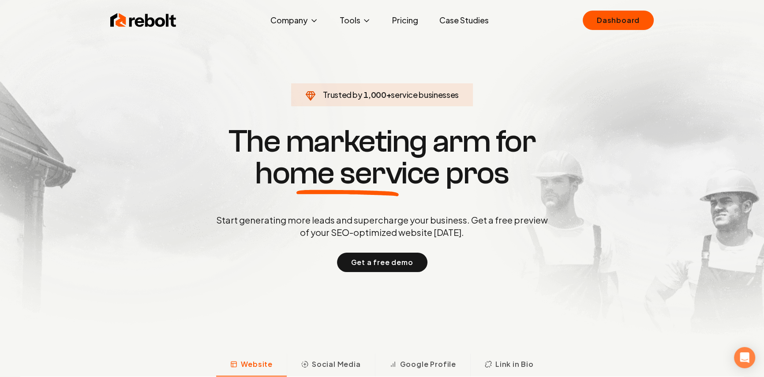
click at [560, 79] on section "Trusted by 1,000 + service businesses The marketing arm for home service pros S…" at bounding box center [382, 198] width 438 height 340
click at [595, 101] on section "Trusted by 761 + service businesses The marketing arm for home service pros Sta…" at bounding box center [382, 198] width 438 height 340
click at [564, 86] on section "Trusted by 934 + service businesses The marketing arm for home service pros Sta…" at bounding box center [382, 198] width 438 height 340
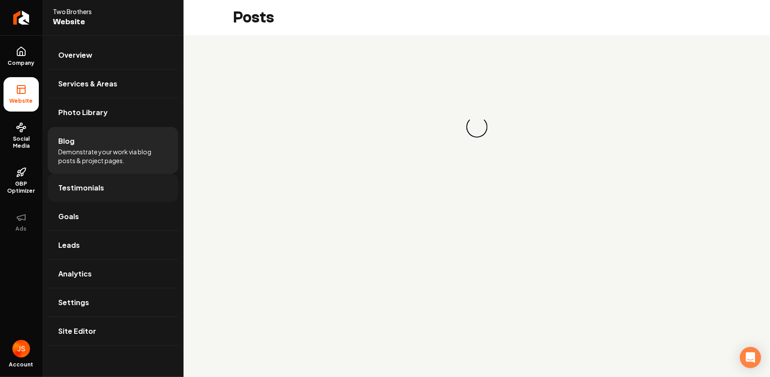
click at [85, 178] on link "Testimonials" at bounding box center [113, 188] width 131 height 28
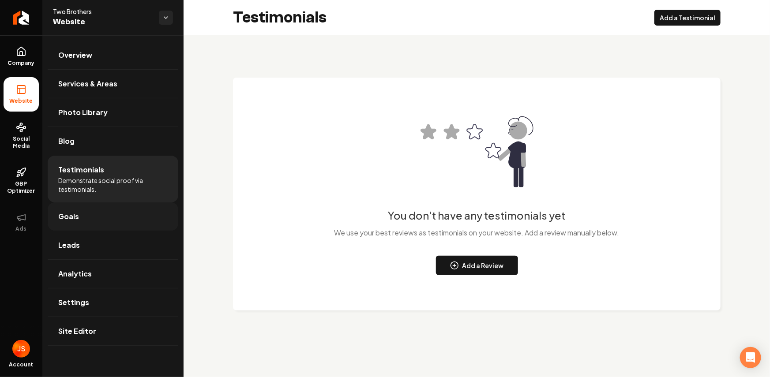
click at [75, 216] on span "Goals" at bounding box center [68, 216] width 21 height 11
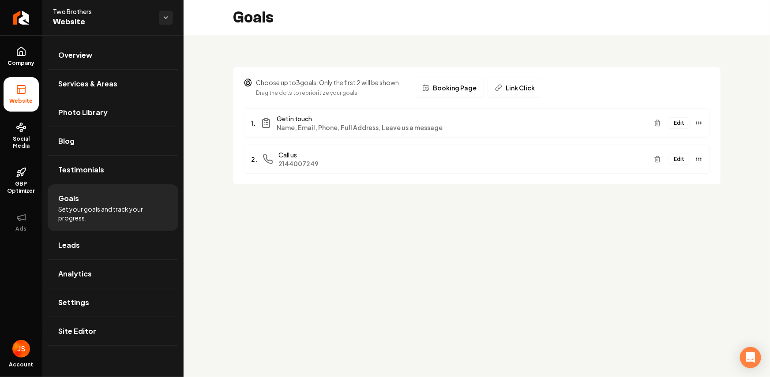
click at [676, 123] on button "Edit" at bounding box center [679, 122] width 22 height 11
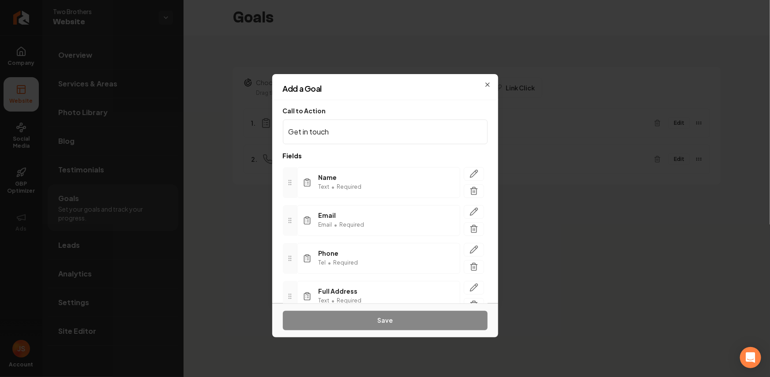
click at [487, 78] on div "Add a Goal Call to Action Get in touch Fields Name Text • Required Email Email …" at bounding box center [385, 188] width 226 height 229
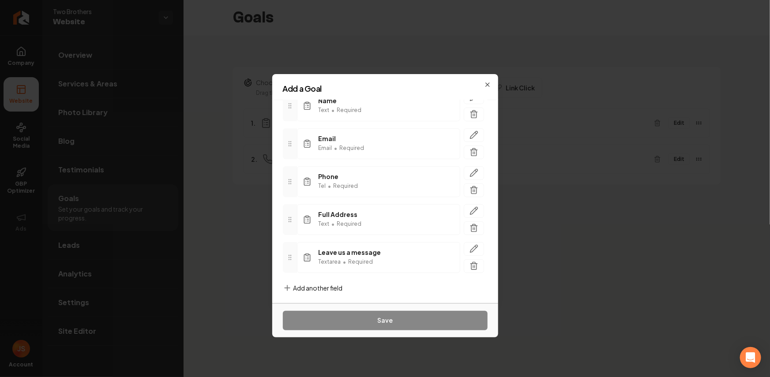
scroll to position [79, 0]
click at [324, 285] on span "Add another field" at bounding box center [317, 285] width 49 height 9
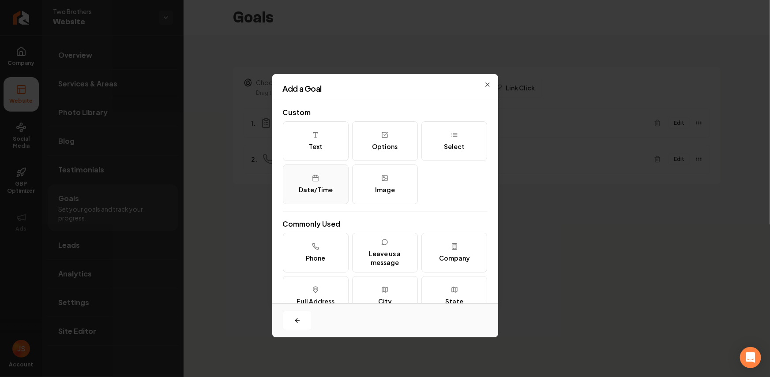
scroll to position [0, 0]
click at [484, 82] on icon "button" at bounding box center [487, 84] width 7 height 7
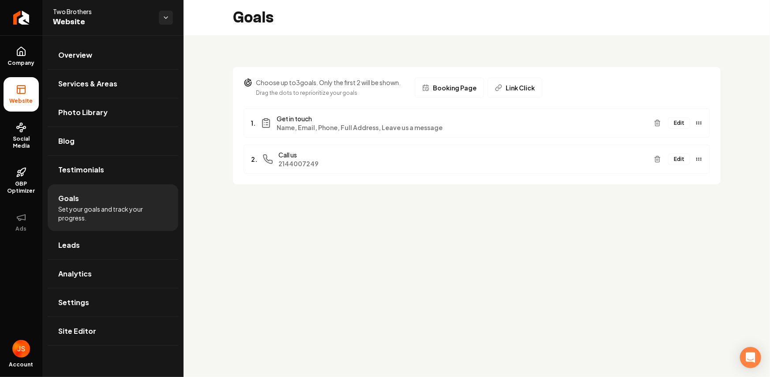
click at [678, 157] on button "Edit" at bounding box center [679, 159] width 22 height 11
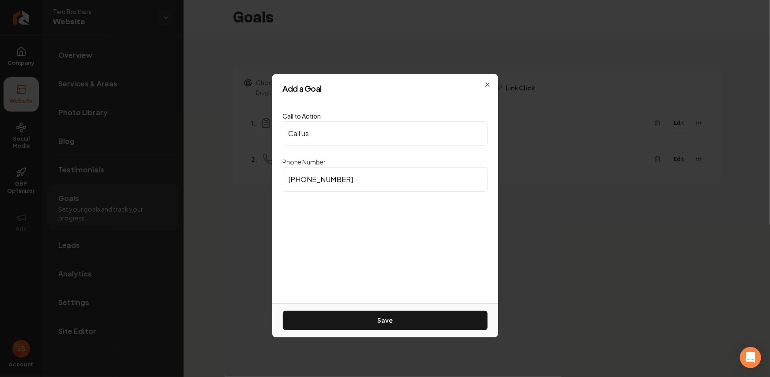
click at [491, 85] on div "Add a Goal" at bounding box center [385, 92] width 226 height 15
click at [488, 84] on icon "button" at bounding box center [488, 85] width 4 height 4
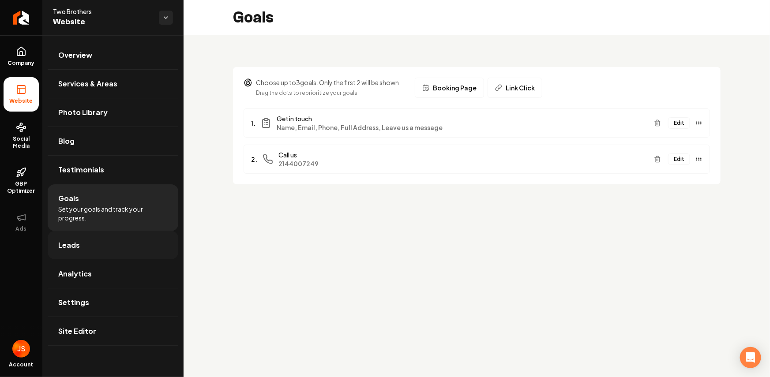
click at [108, 249] on link "Leads" at bounding box center [113, 245] width 131 height 28
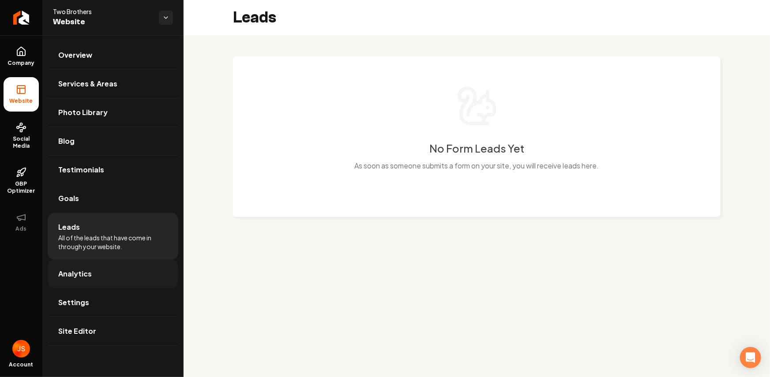
click at [67, 276] on span "Analytics" at bounding box center [75, 274] width 34 height 11
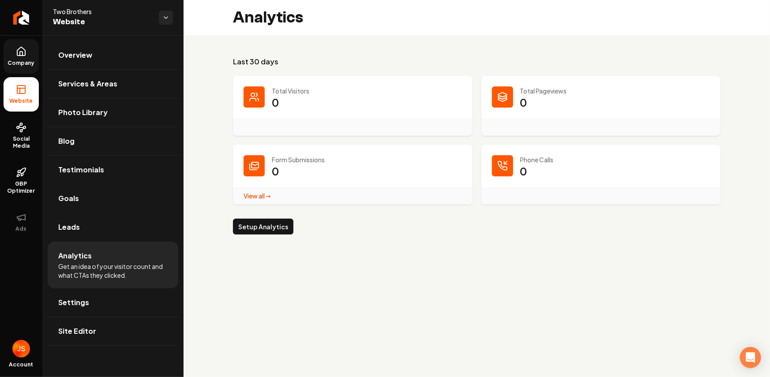
click at [21, 57] on link "Company" at bounding box center [21, 56] width 35 height 34
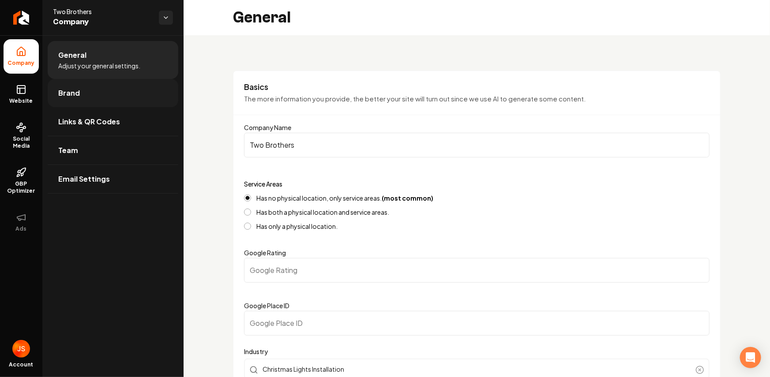
click at [83, 91] on link "Brand" at bounding box center [113, 93] width 131 height 28
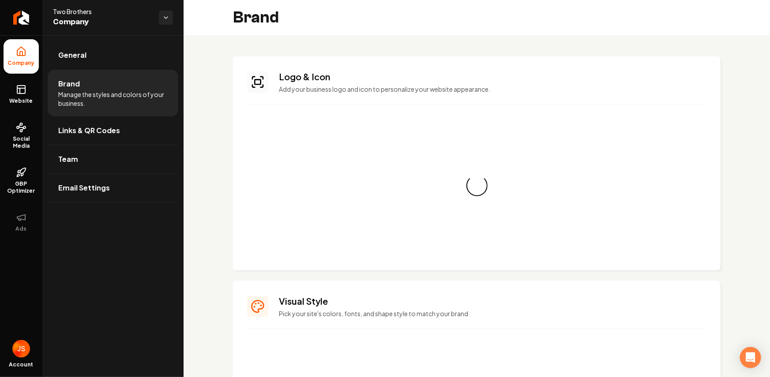
click at [8, 46] on li "Company" at bounding box center [21, 56] width 35 height 34
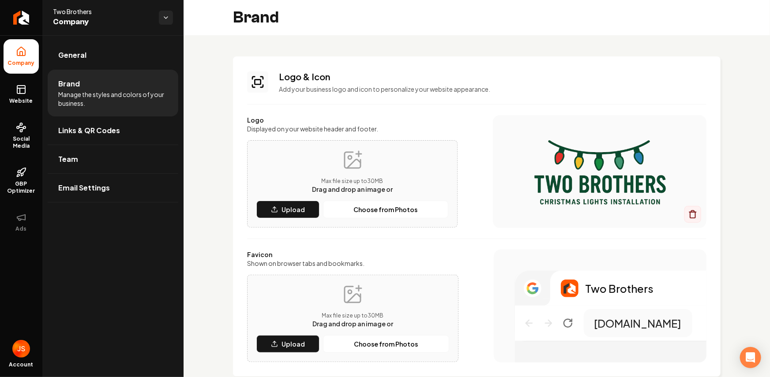
click at [23, 53] on icon at bounding box center [21, 54] width 3 height 4
click at [73, 60] on link "General" at bounding box center [113, 55] width 131 height 28
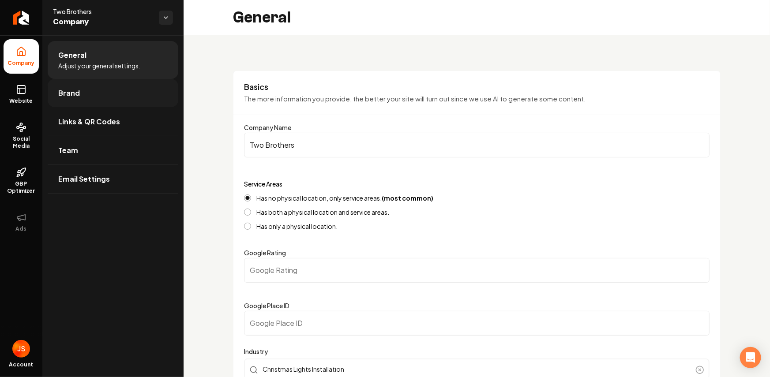
click at [68, 91] on span "Brand" at bounding box center [69, 93] width 22 height 11
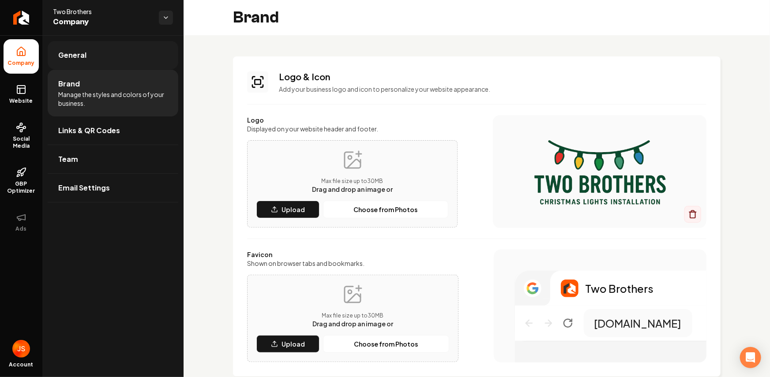
click at [101, 56] on link "General" at bounding box center [113, 55] width 131 height 28
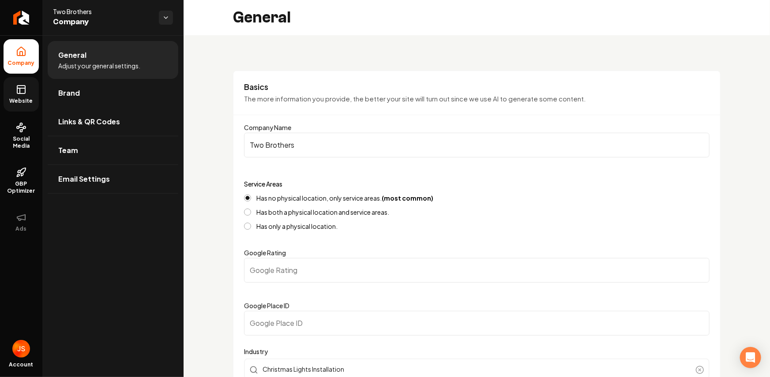
click at [20, 89] on icon at bounding box center [20, 90] width 0 height 5
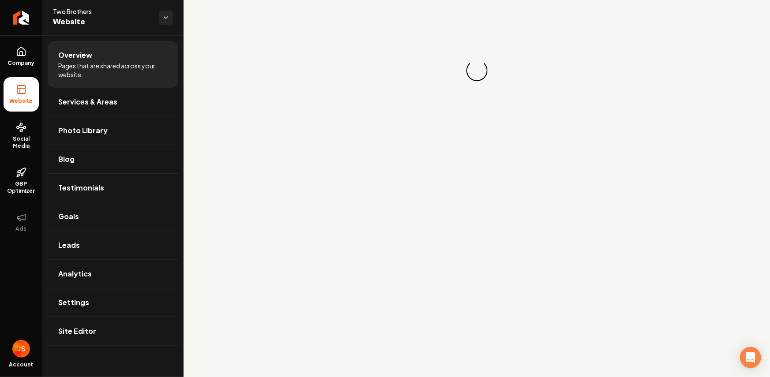
click at [74, 99] on span "Services & Areas" at bounding box center [87, 102] width 59 height 11
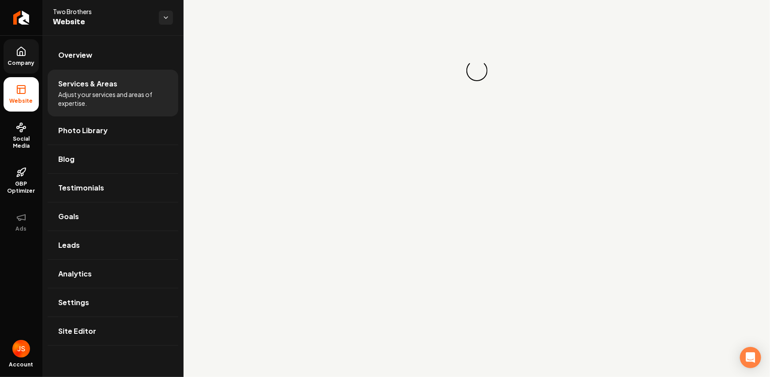
click at [36, 68] on link "Company" at bounding box center [21, 56] width 35 height 34
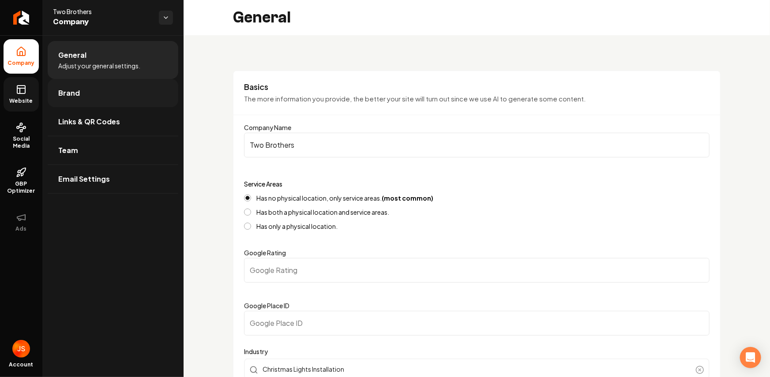
click at [74, 93] on span "Brand" at bounding box center [69, 93] width 22 height 11
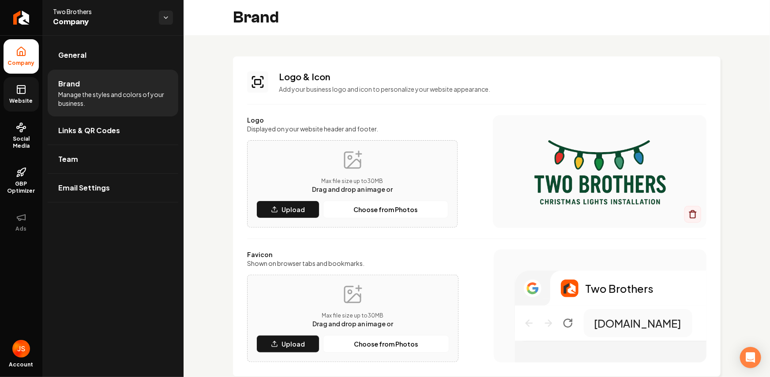
click at [506, 141] on div "Main content area" at bounding box center [600, 171] width 214 height 113
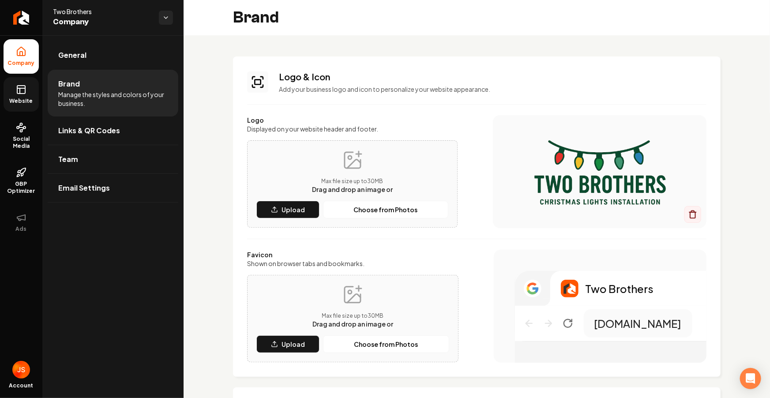
click at [34, 92] on link "Website" at bounding box center [21, 94] width 35 height 34
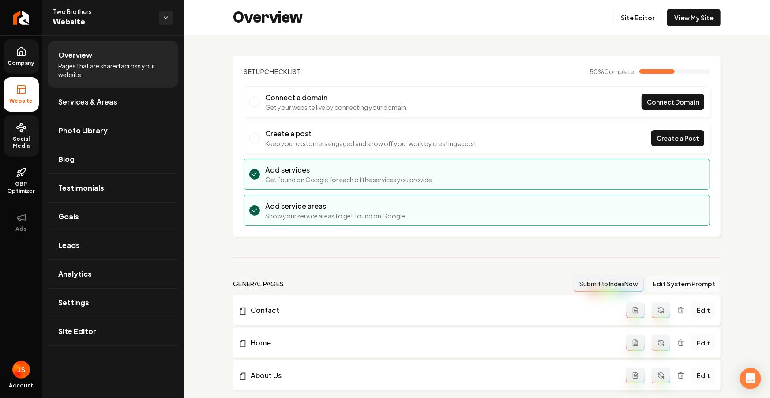
click at [20, 132] on circle at bounding box center [21, 131] width 2 height 2
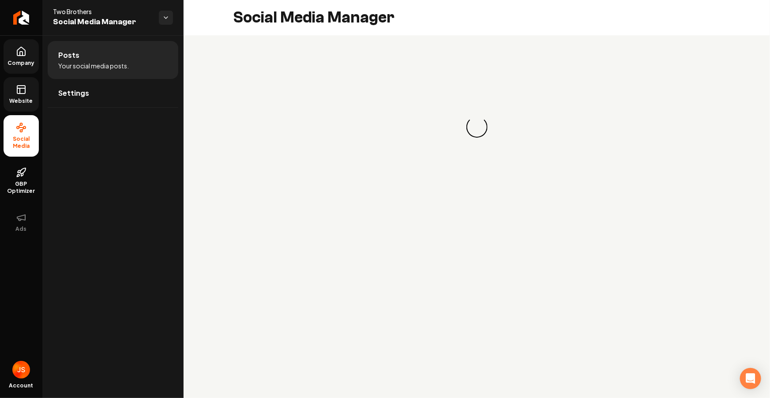
click at [28, 73] on link "Company" at bounding box center [21, 56] width 35 height 34
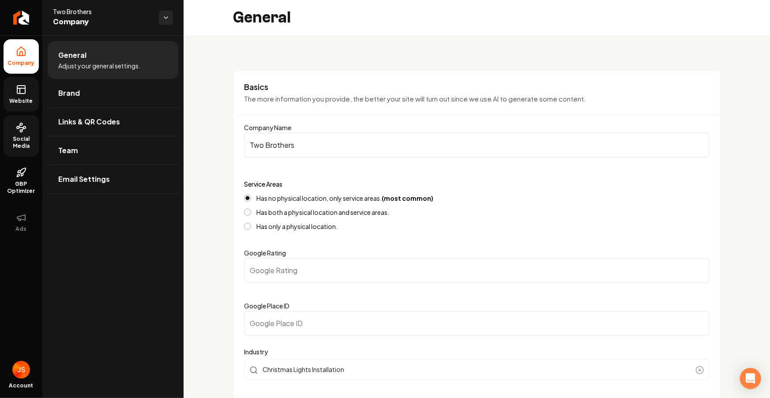
click at [23, 88] on icon at bounding box center [21, 88] width 8 height 0
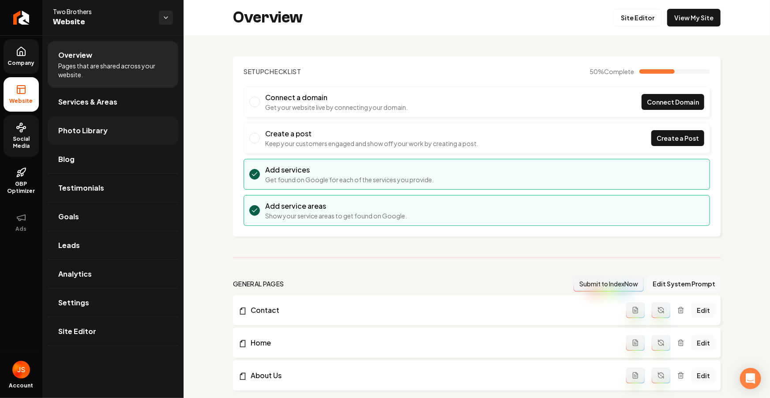
click at [75, 127] on span "Photo Library" at bounding box center [82, 130] width 49 height 11
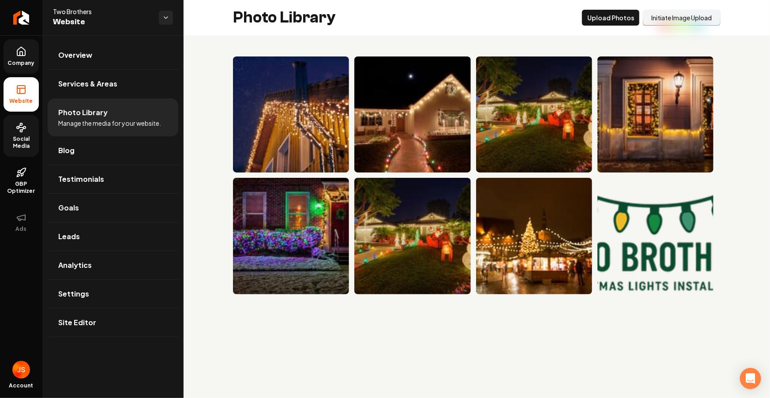
click at [678, 19] on button "Initiate Image Upload" at bounding box center [682, 18] width 78 height 16
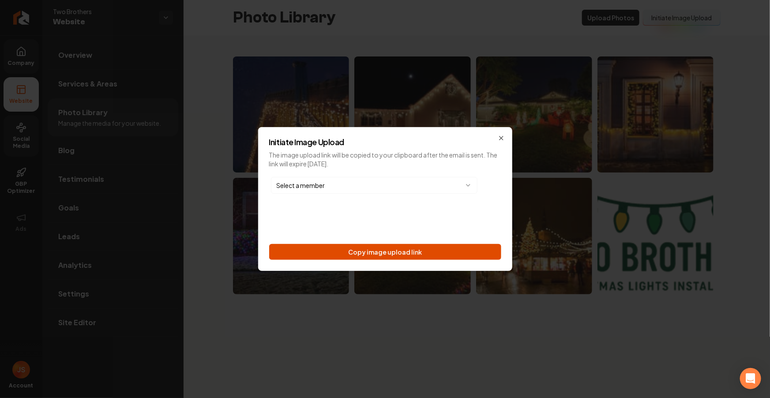
click at [389, 258] on button "Copy image upload link" at bounding box center [385, 252] width 232 height 16
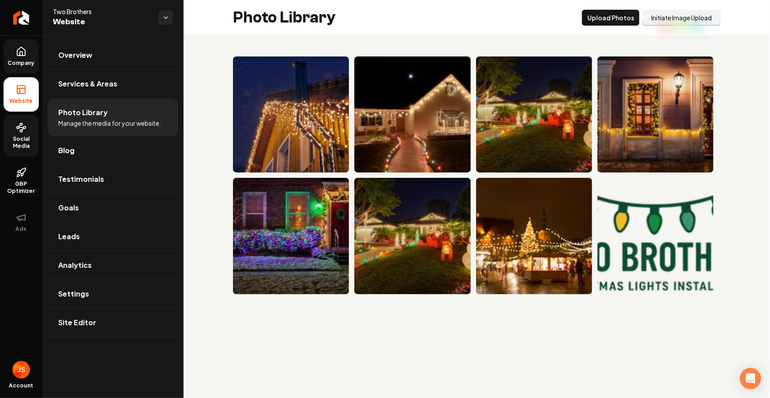
click at [22, 128] on icon at bounding box center [21, 127] width 11 height 11
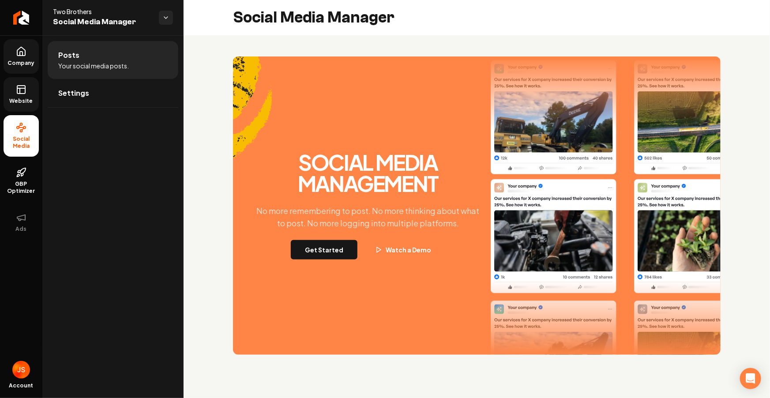
click at [19, 70] on link "Company" at bounding box center [21, 56] width 35 height 34
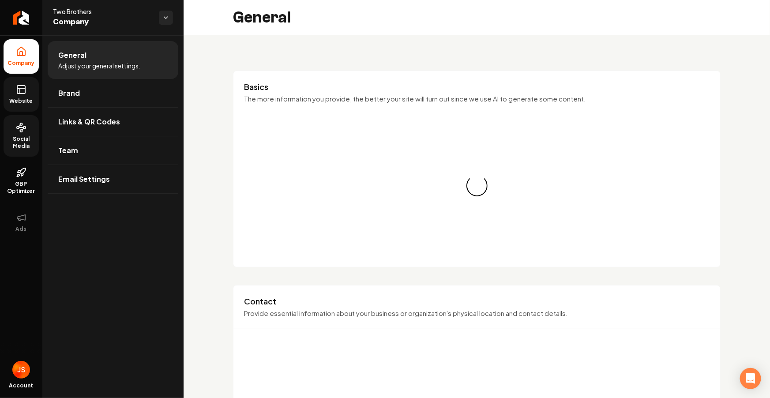
click at [17, 83] on link "Website" at bounding box center [21, 94] width 35 height 34
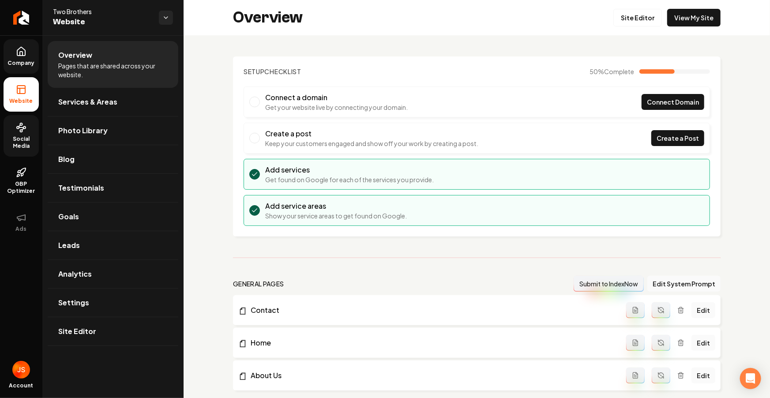
click at [21, 54] on icon at bounding box center [21, 51] width 11 height 11
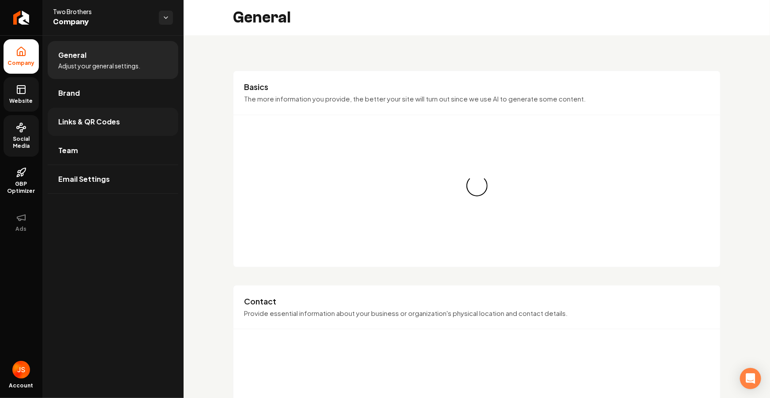
click at [77, 123] on span "Links & QR Codes" at bounding box center [89, 121] width 62 height 11
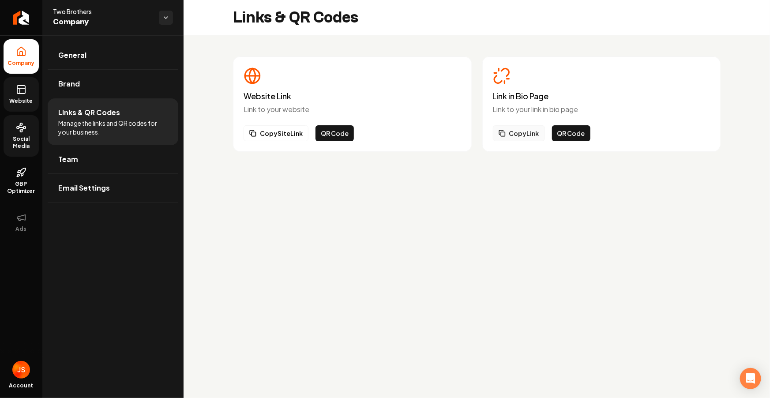
click at [532, 129] on button "Copy Link" at bounding box center [519, 133] width 52 height 16
click at [23, 18] on icon "Return to dashboard" at bounding box center [21, 18] width 14 height 14
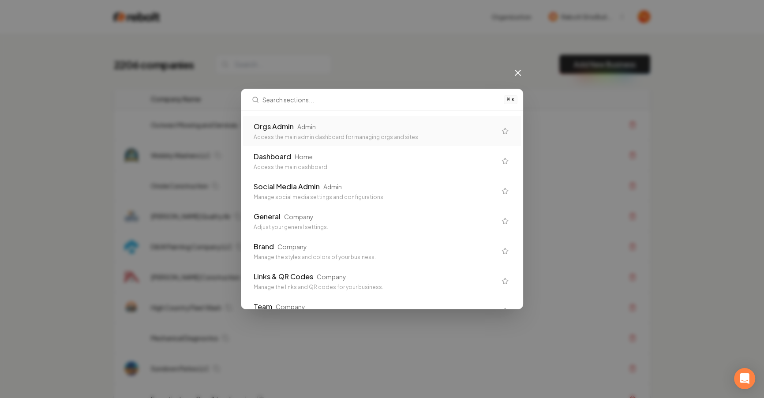
click at [293, 120] on div "Orgs Admin Admin Access the main admin dashboard for managing orgs and sites" at bounding box center [382, 131] width 278 height 30
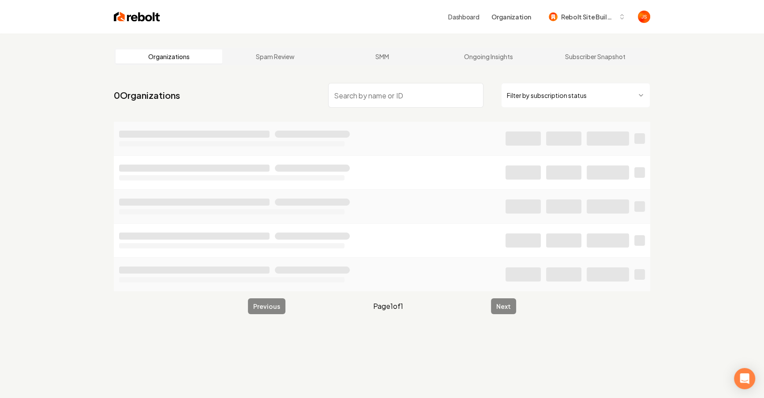
click at [353, 102] on input "search" at bounding box center [405, 95] width 155 height 25
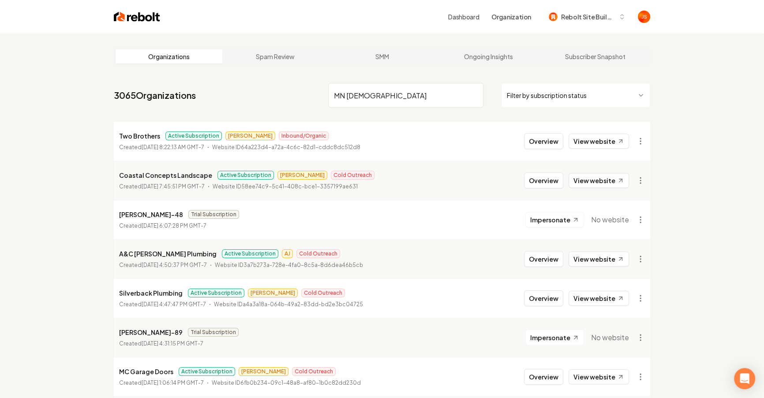
type input "MN Christ"
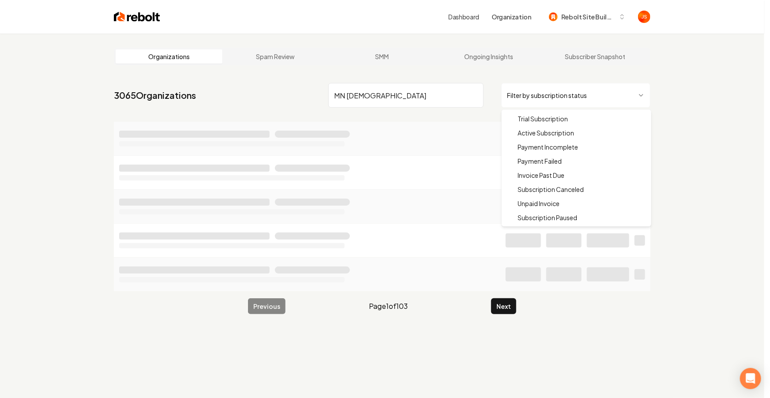
click at [541, 91] on html "Dashboard Organization Rebolt Site Builder Organizations Spam Review SMM Ongoin…" at bounding box center [385, 199] width 770 height 398
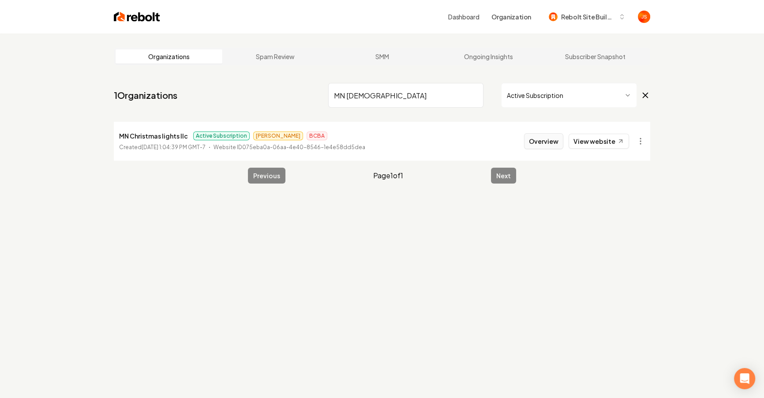
click at [536, 142] on button "Overview" at bounding box center [543, 141] width 39 height 16
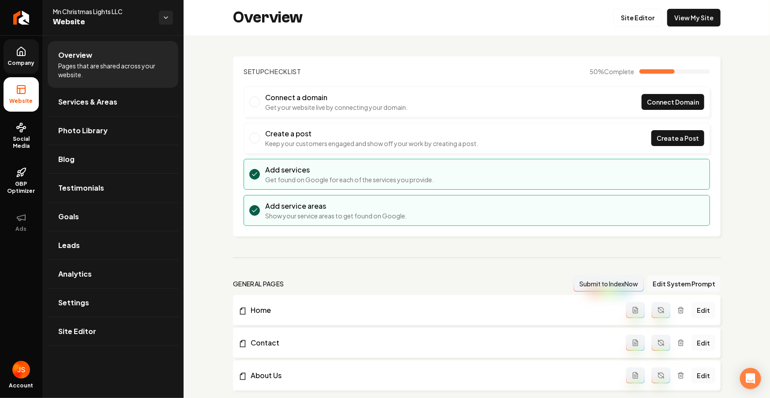
click at [15, 60] on span "Company" at bounding box center [21, 63] width 34 height 7
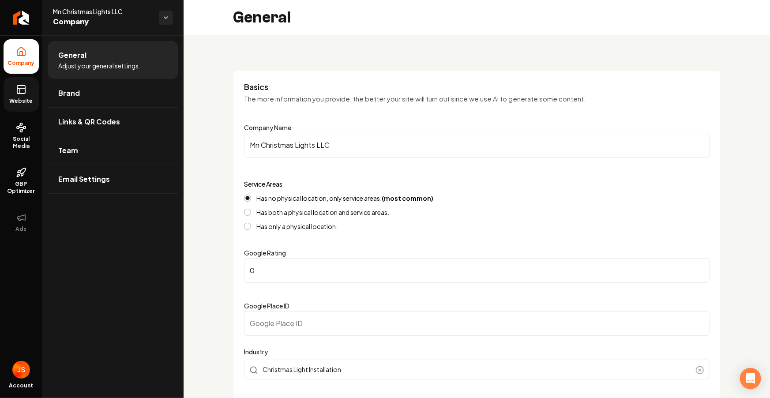
click at [16, 94] on icon at bounding box center [21, 89] width 11 height 11
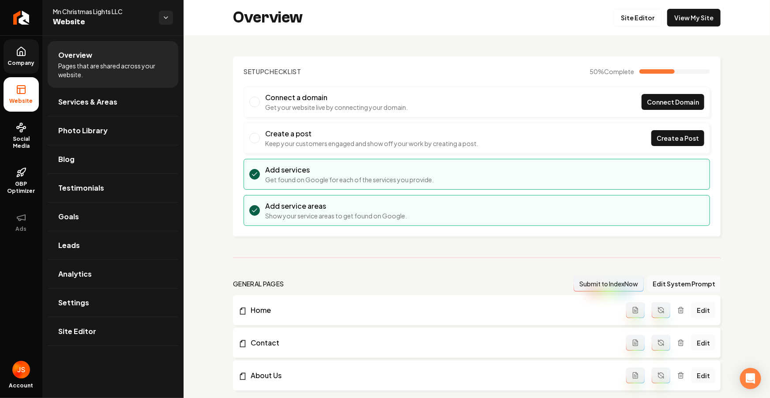
click at [25, 63] on span "Company" at bounding box center [21, 63] width 34 height 7
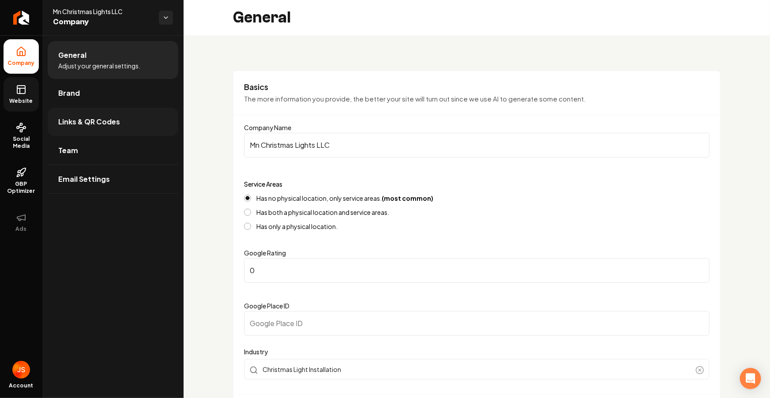
click at [58, 119] on span "Links & QR Codes" at bounding box center [89, 121] width 62 height 11
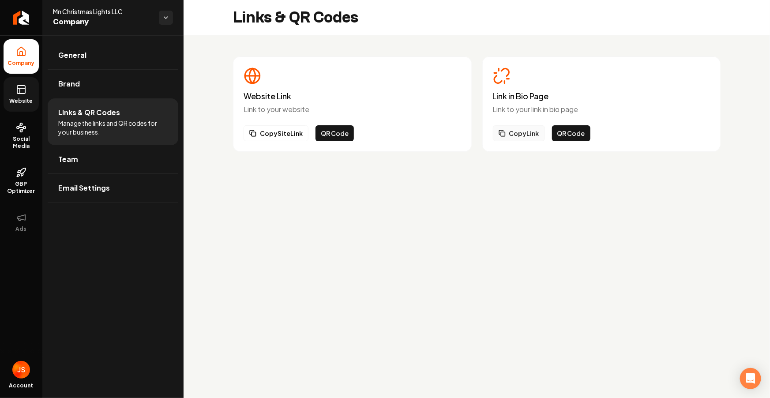
click at [530, 131] on button "Copy Link" at bounding box center [519, 133] width 52 height 16
click at [25, 22] on icon "Return to dashboard" at bounding box center [21, 18] width 14 height 14
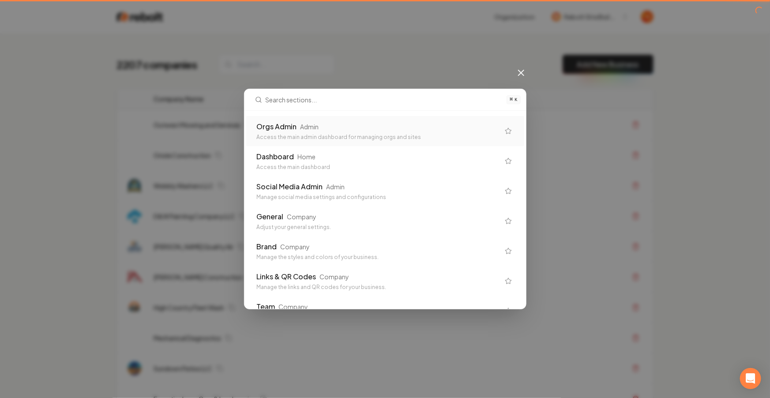
click at [325, 123] on div "Orgs Admin Admin" at bounding box center [378, 126] width 243 height 11
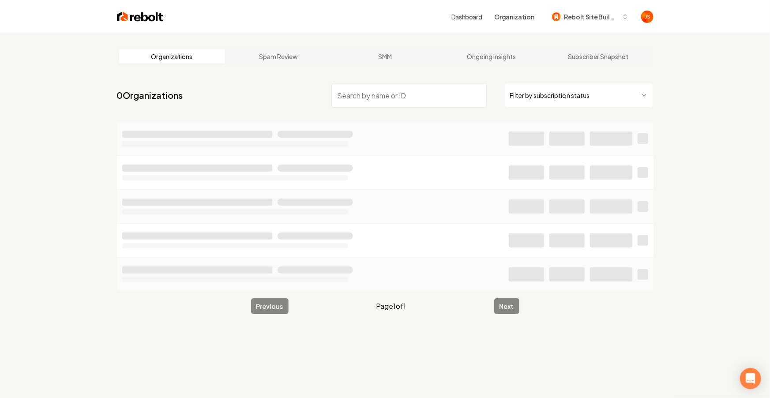
click at [536, 88] on html "Dashboard Organization Rebolt Site Builder Organizations Spam Review SMM Ongoin…" at bounding box center [385, 199] width 770 height 398
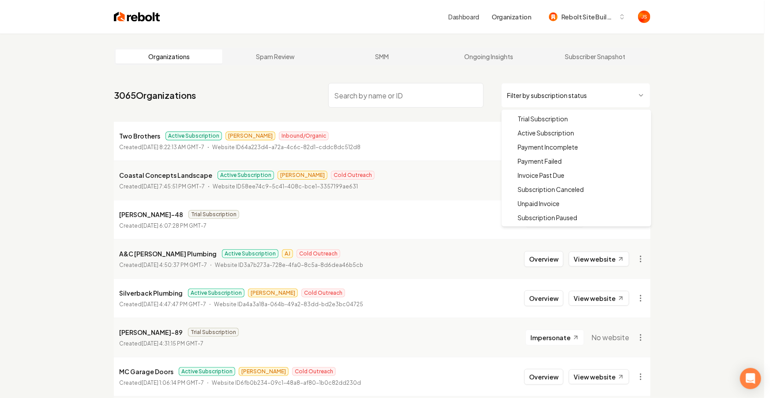
drag, startPoint x: 523, startPoint y: 130, endPoint x: 446, endPoint y: 97, distance: 84.2
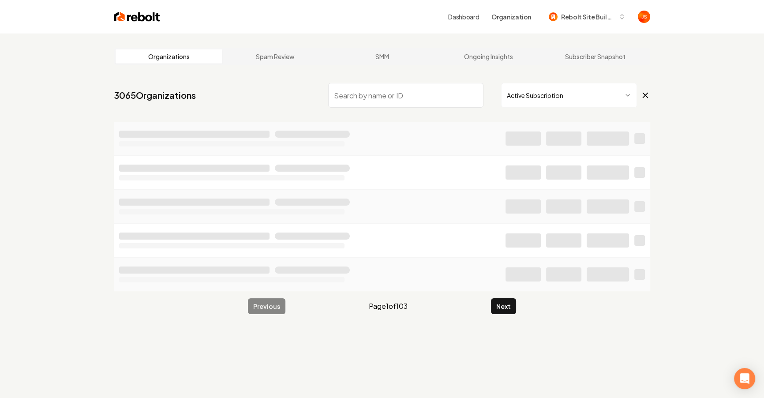
click at [439, 93] on input "search" at bounding box center [405, 95] width 155 height 25
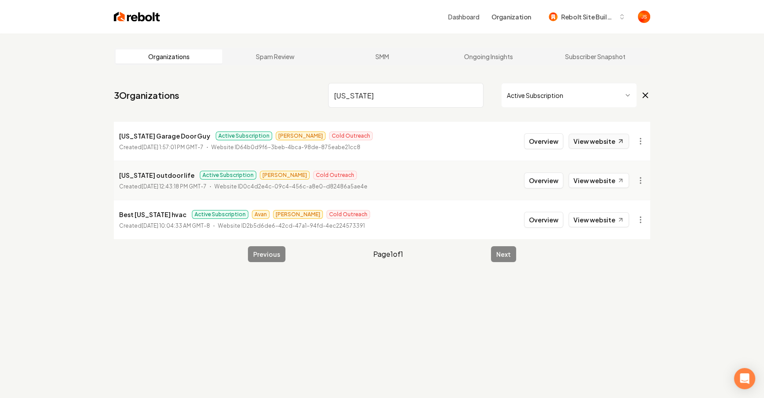
type input "Colorado"
click at [605, 139] on link "View website" at bounding box center [599, 141] width 60 height 15
drag, startPoint x: 470, startPoint y: 96, endPoint x: 475, endPoint y: 97, distance: 4.4
click at [470, 96] on input "Colorado" at bounding box center [405, 95] width 155 height 25
click at [475, 96] on input "Colorado" at bounding box center [405, 95] width 155 height 25
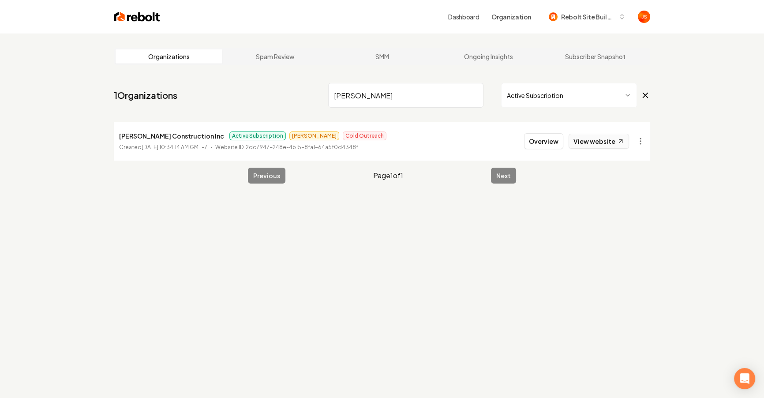
type input "Karp"
click at [583, 135] on link "View website" at bounding box center [599, 141] width 60 height 15
click at [548, 144] on button "Overview" at bounding box center [543, 141] width 39 height 16
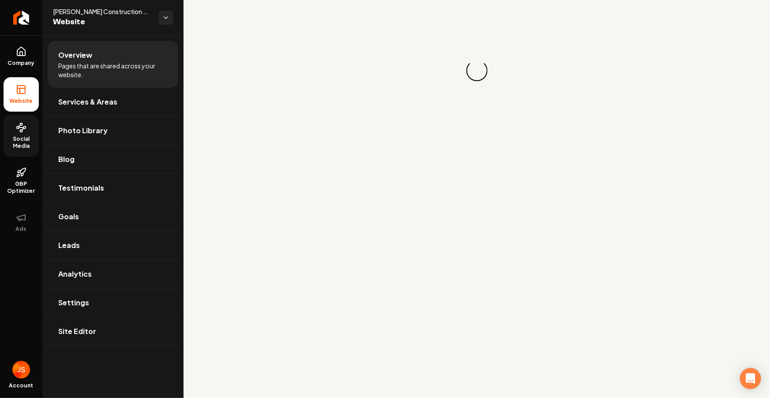
click at [15, 136] on span "Social Media" at bounding box center [21, 142] width 35 height 14
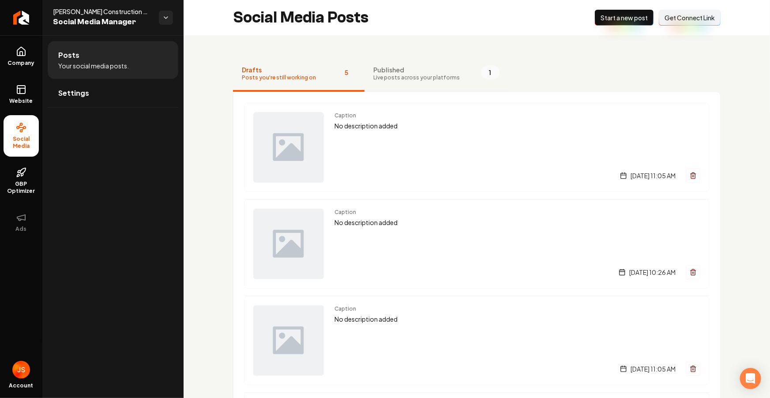
click at [384, 74] on span "Live posts across your platforms" at bounding box center [416, 77] width 86 height 7
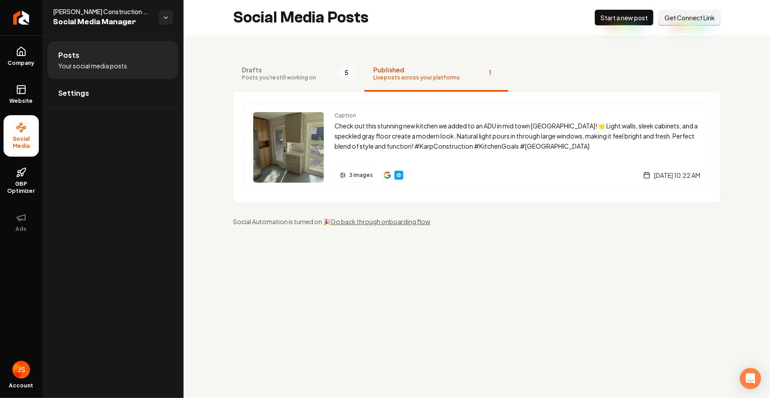
click at [299, 74] on span "Posts you're still working on" at bounding box center [279, 77] width 74 height 7
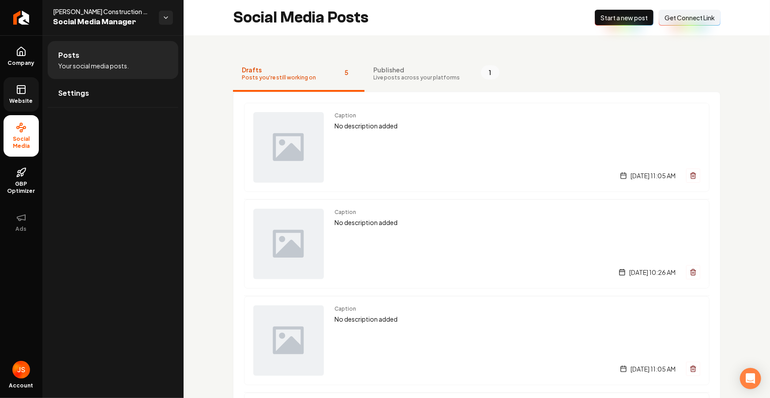
click at [25, 93] on rect at bounding box center [21, 90] width 8 height 8
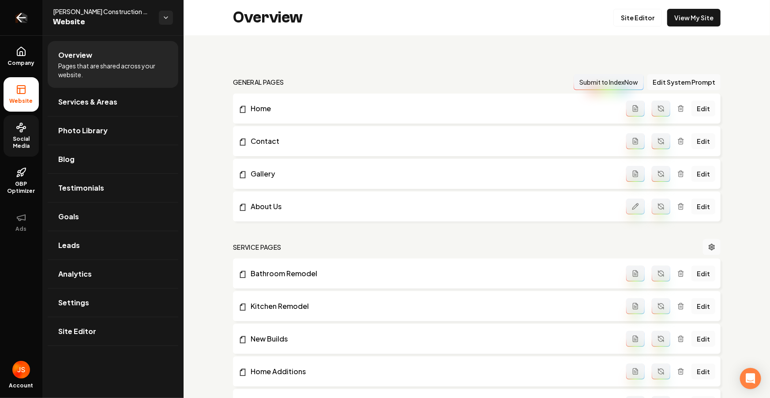
click at [20, 31] on link "Return to dashboard" at bounding box center [21, 17] width 42 height 35
